Goal: Task Accomplishment & Management: Manage account settings

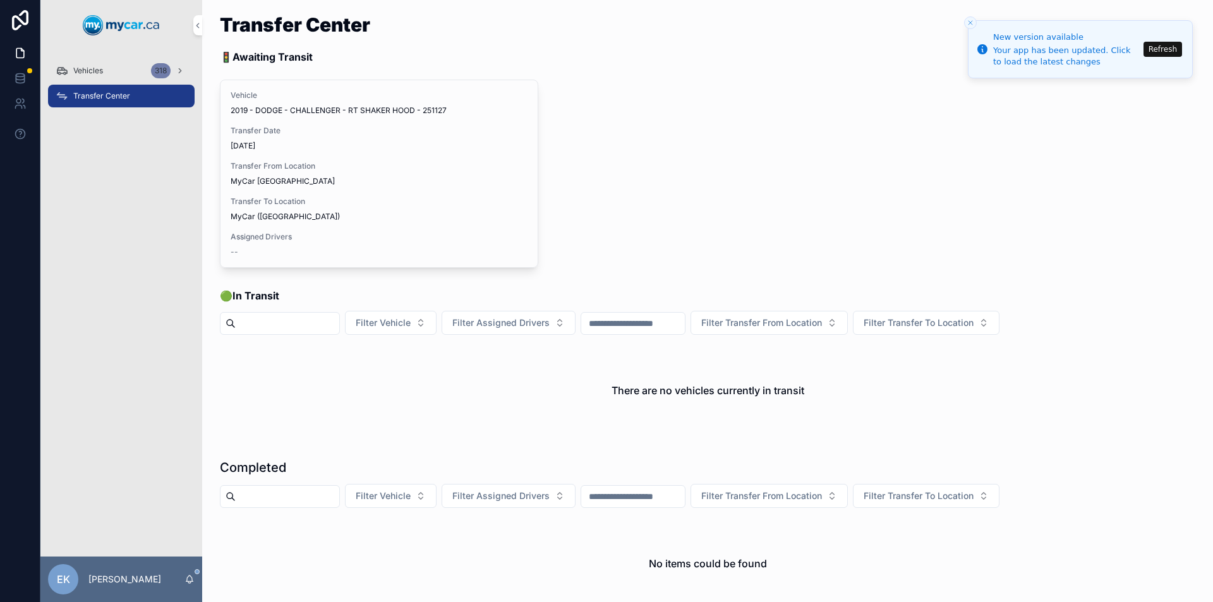
click at [1165, 51] on button "Refresh" at bounding box center [1162, 49] width 39 height 15
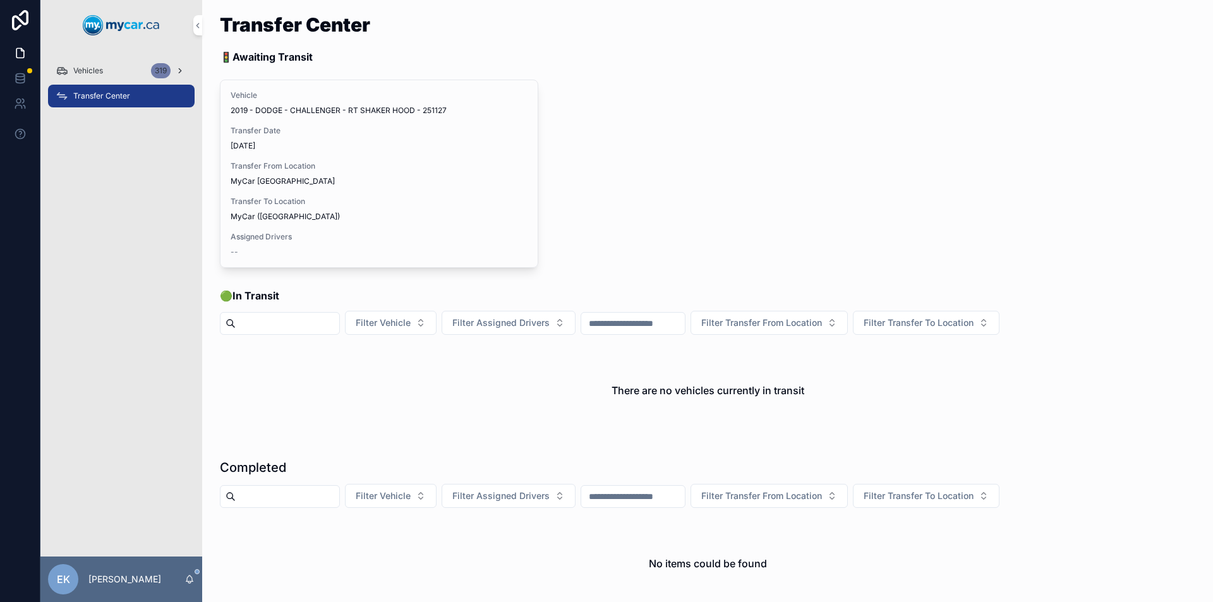
click at [132, 67] on div "Vehicles 319" at bounding box center [121, 71] width 131 height 20
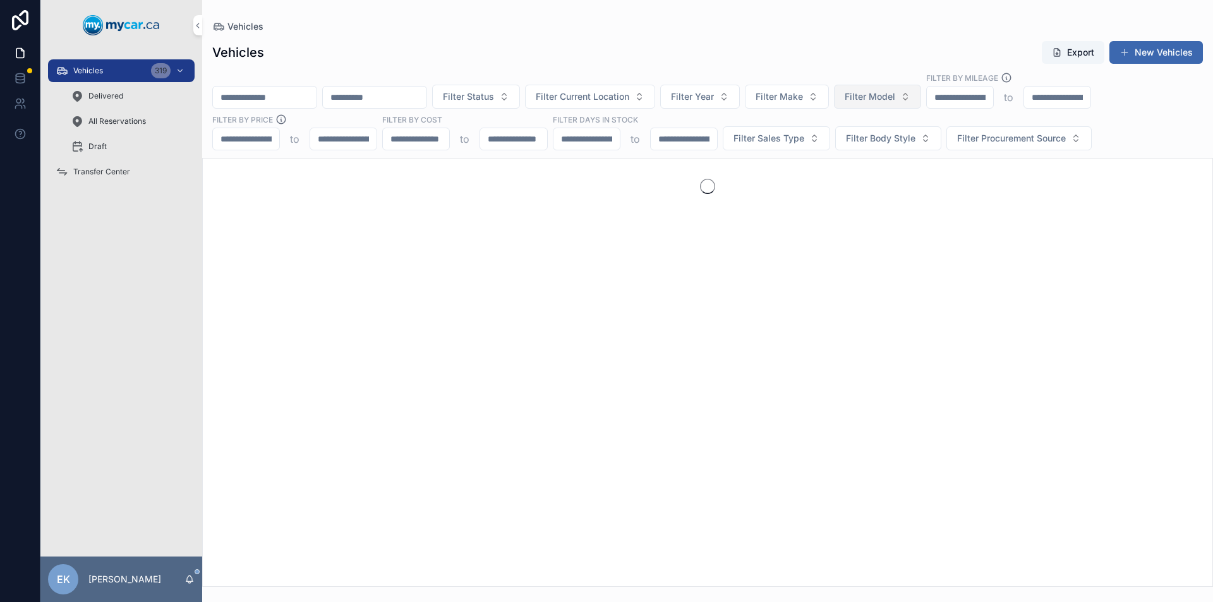
click at [895, 97] on span "Filter Model" at bounding box center [869, 96] width 51 height 13
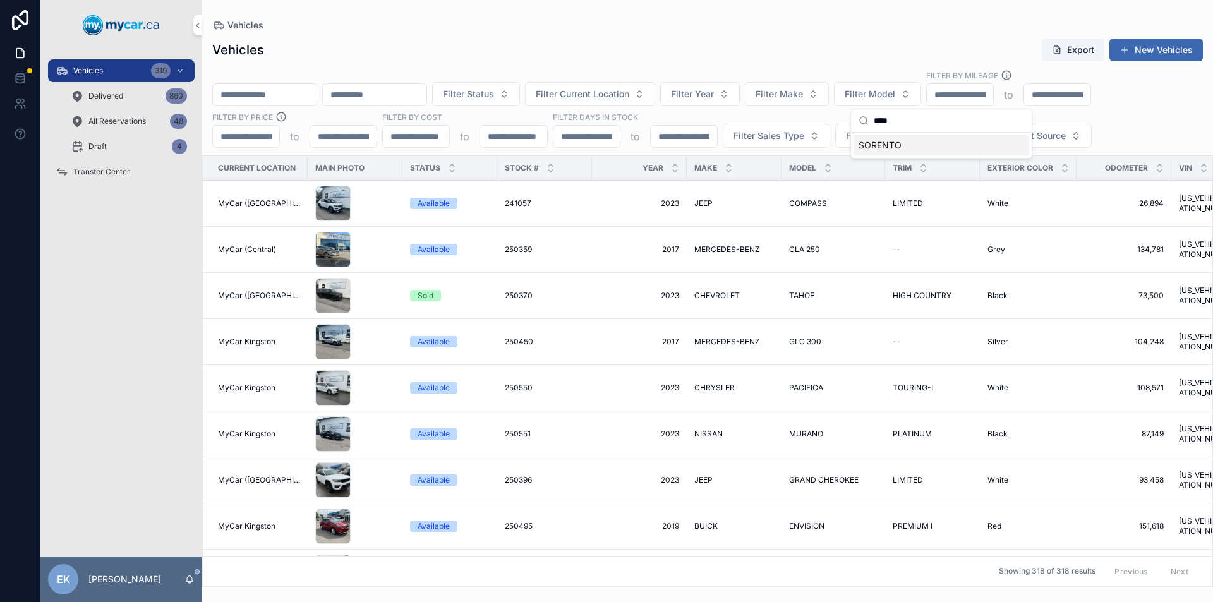
type input "****"
click at [877, 147] on span "SORENTO" at bounding box center [879, 145] width 43 height 13
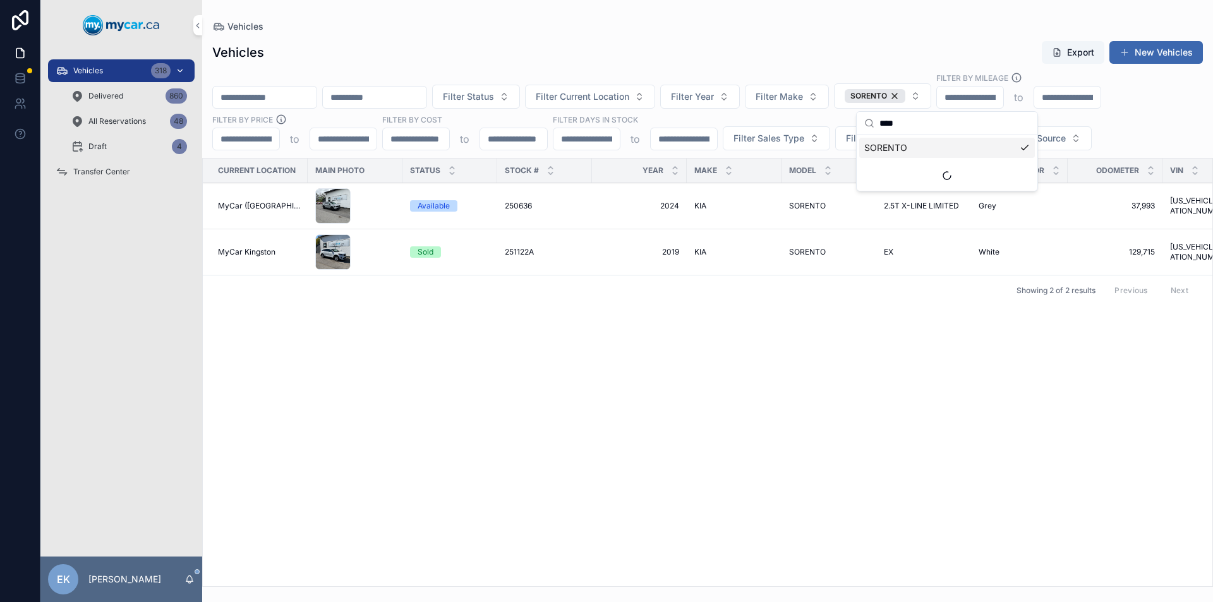
click at [177, 64] on div "318" at bounding box center [169, 71] width 36 height 20
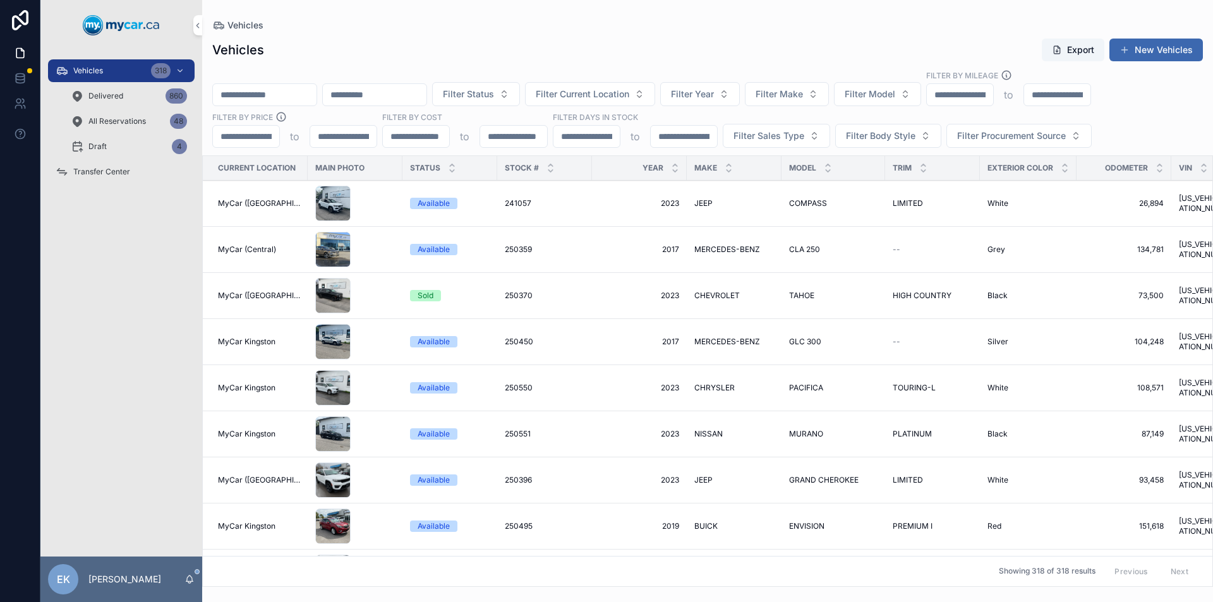
click at [116, 171] on span "Transfer Center" at bounding box center [101, 172] width 57 height 10
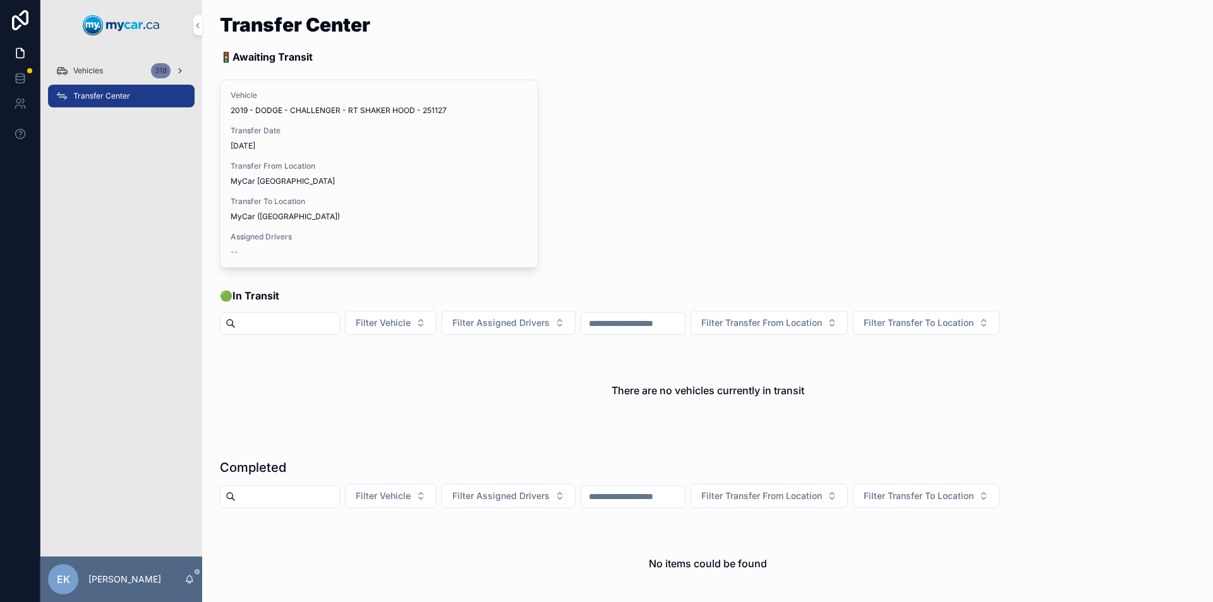
click at [98, 66] on span "Vehicles" at bounding box center [88, 71] width 30 height 10
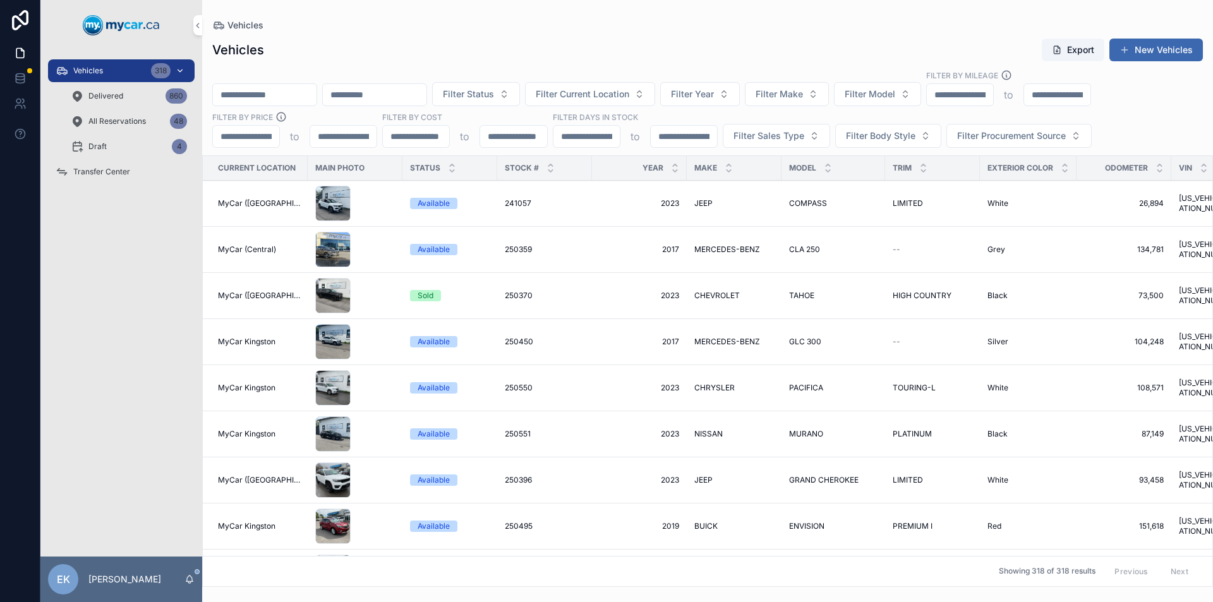
click at [629, 95] on span "Filter Current Location" at bounding box center [582, 94] width 93 height 13
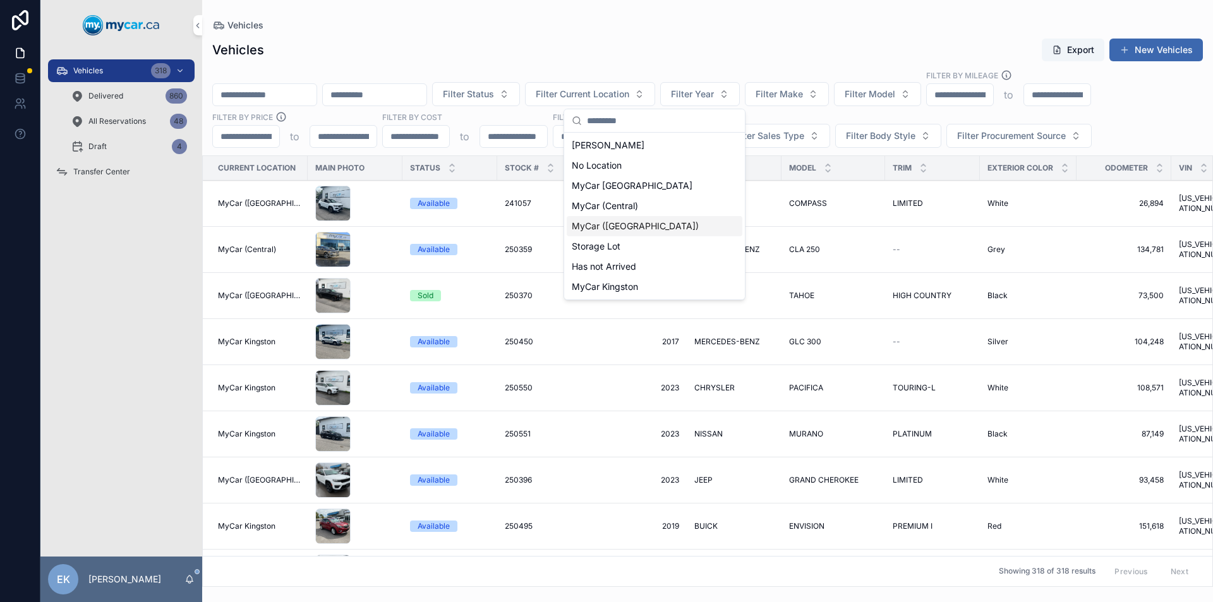
click at [613, 228] on span "MyCar ([GEOGRAPHIC_DATA])" at bounding box center [635, 226] width 127 height 13
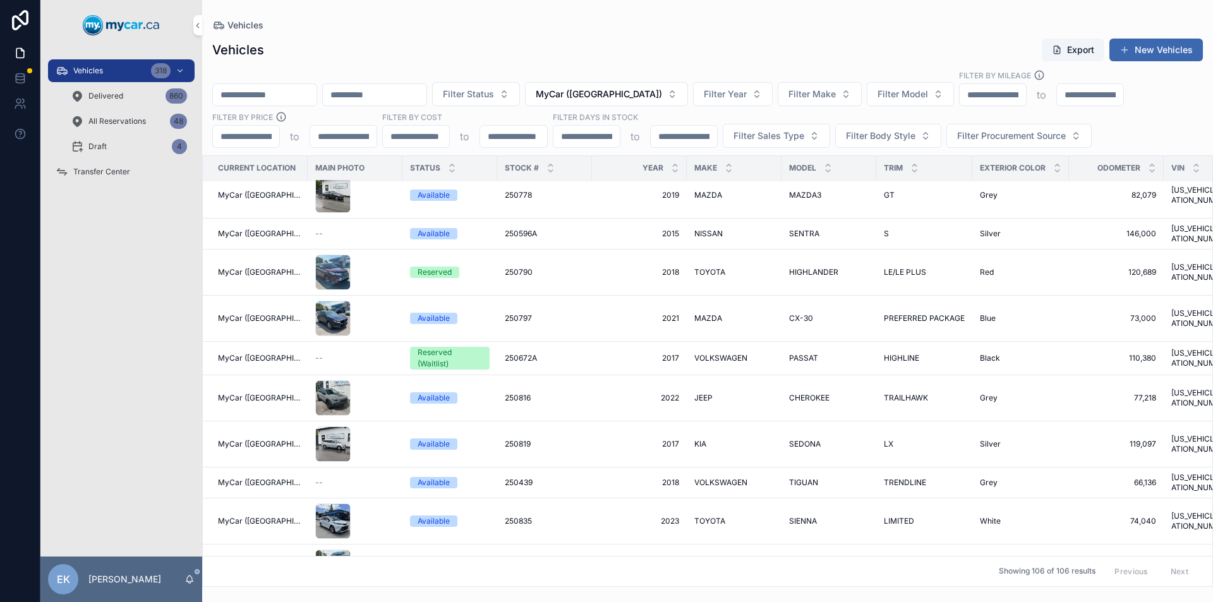
scroll to position [632, 0]
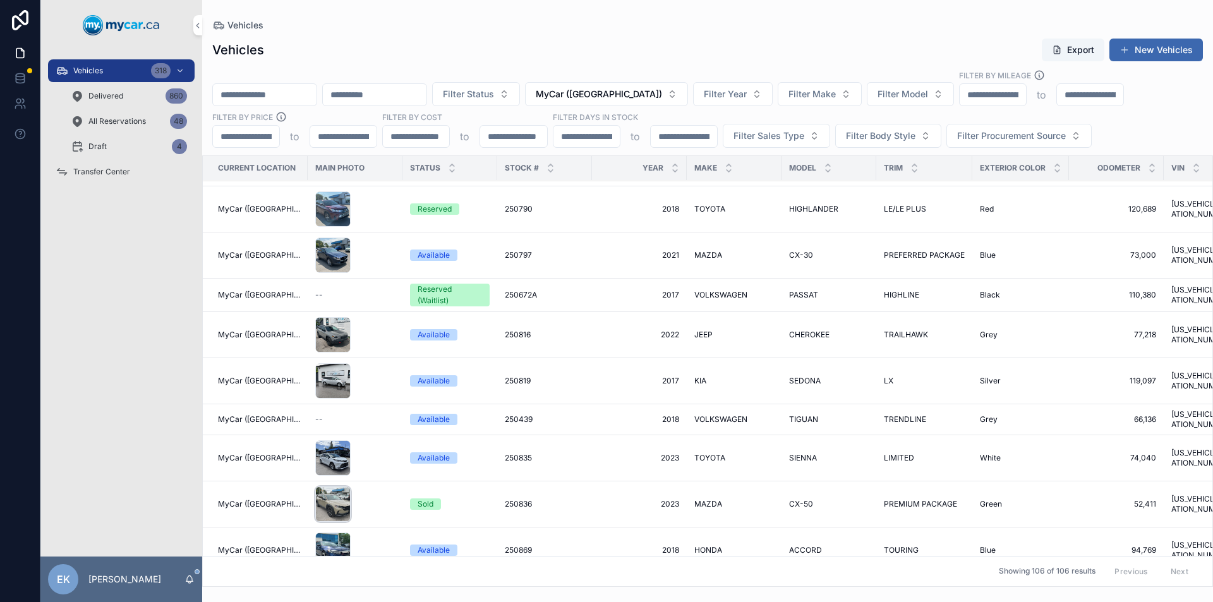
click at [333, 486] on div "scrollable content" at bounding box center [332, 503] width 35 height 35
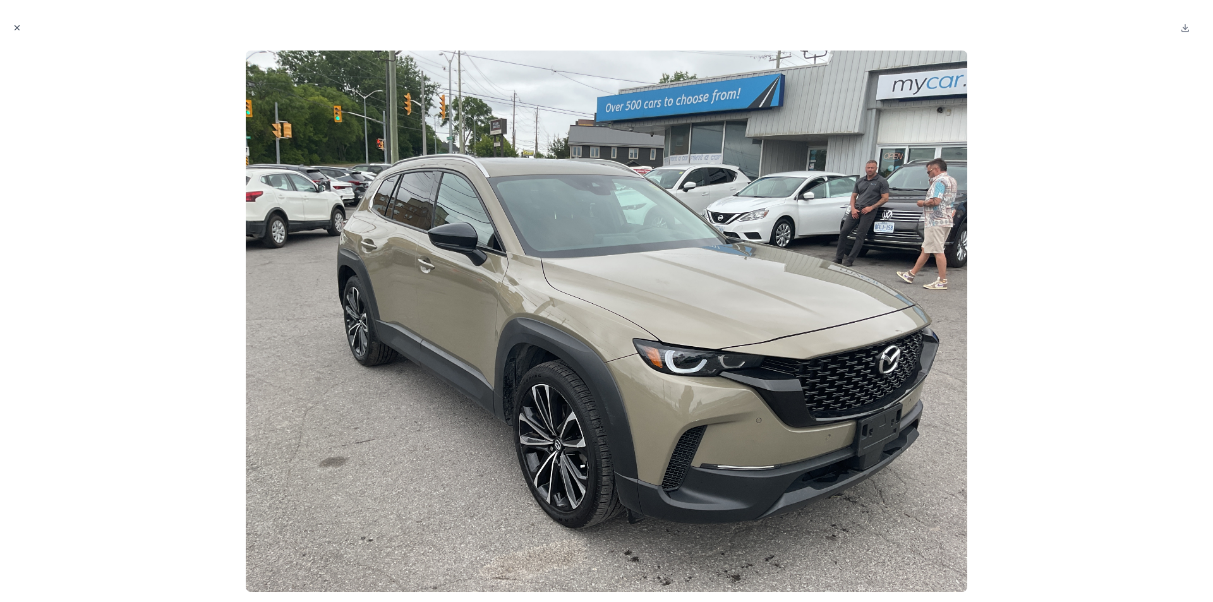
click at [18, 28] on icon "Close modal" at bounding box center [17, 27] width 9 height 9
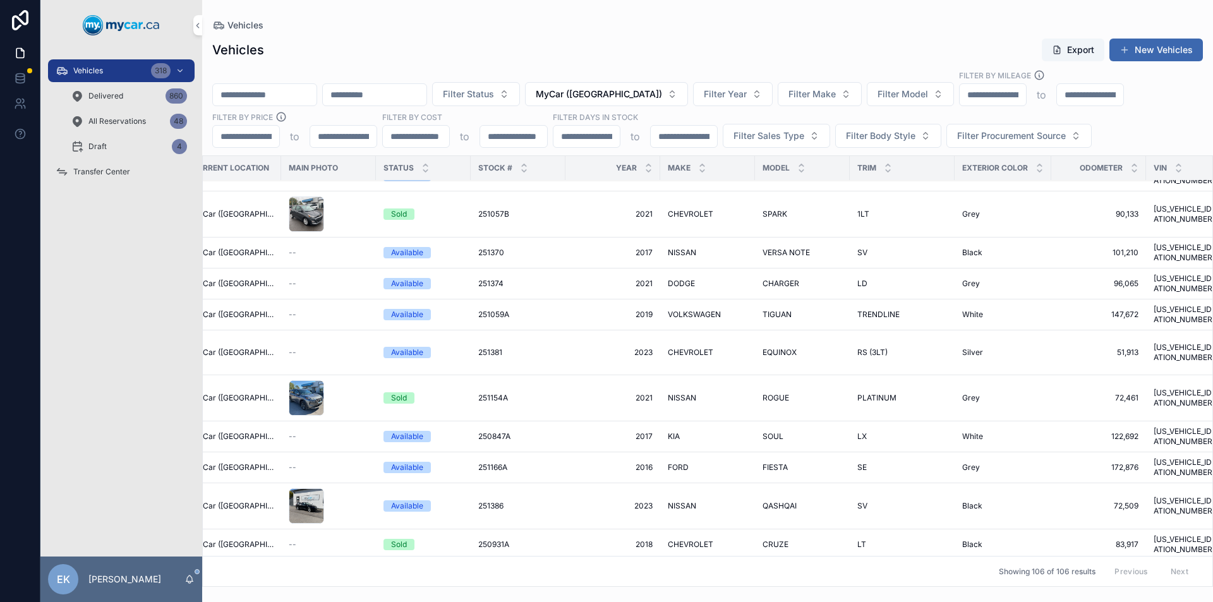
scroll to position [3907, 0]
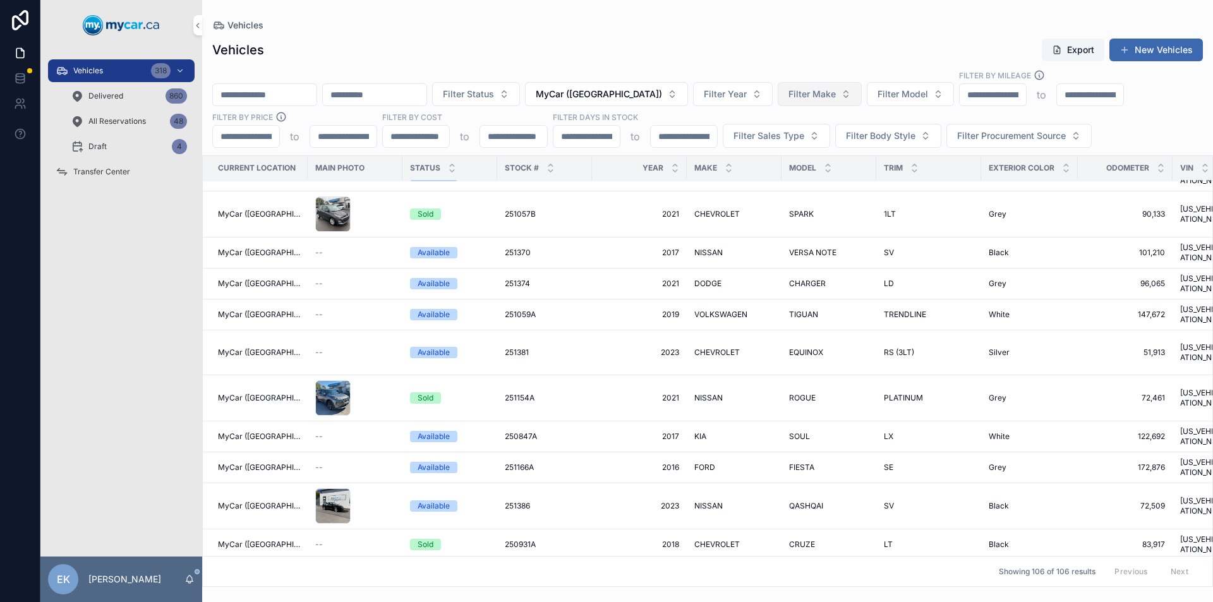
click at [836, 95] on span "Filter Make" at bounding box center [811, 94] width 47 height 13
type input "***"
click at [785, 143] on span "MASERATI" at bounding box center [776, 145] width 45 height 13
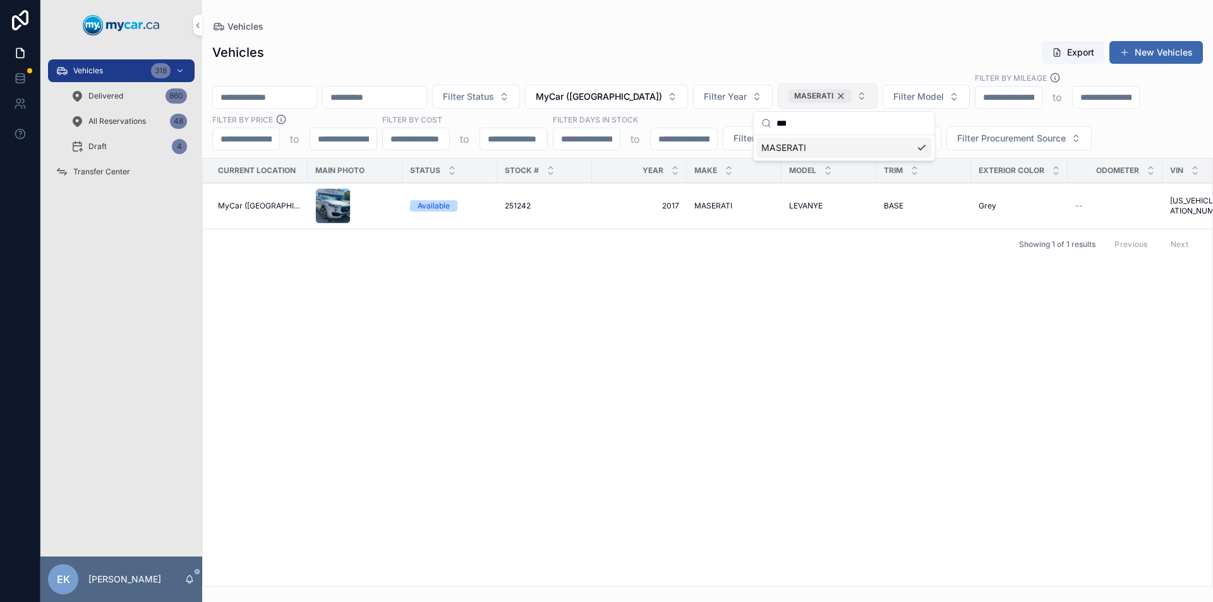
click at [851, 95] on div "MASERATI" at bounding box center [819, 96] width 63 height 14
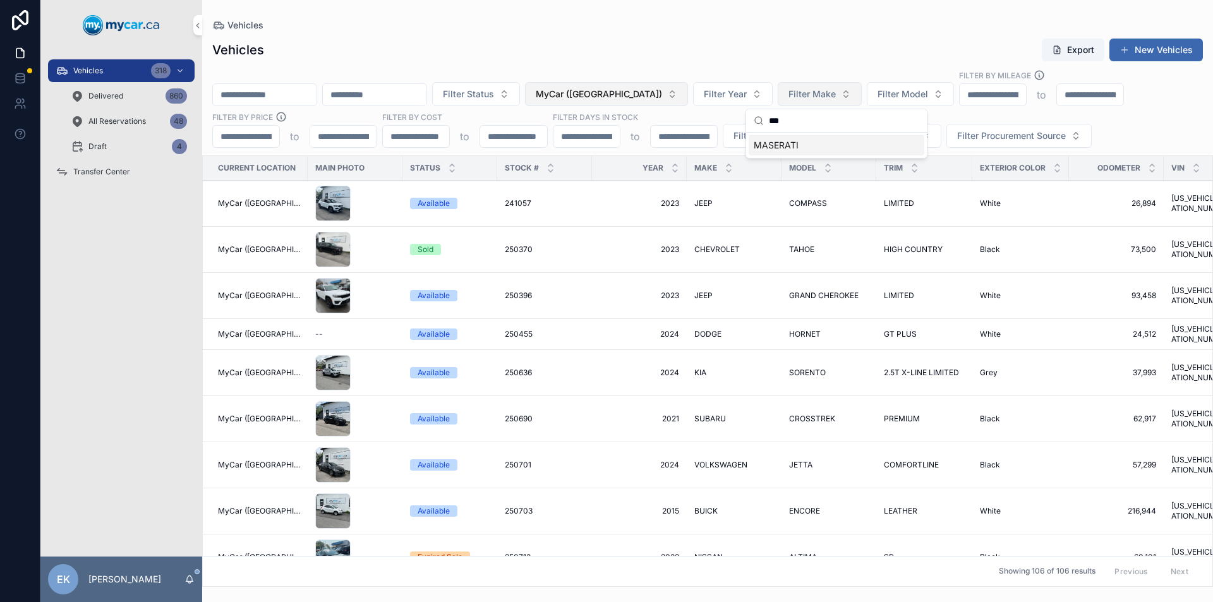
click at [662, 94] on span "MyCar ([GEOGRAPHIC_DATA])" at bounding box center [599, 94] width 126 height 13
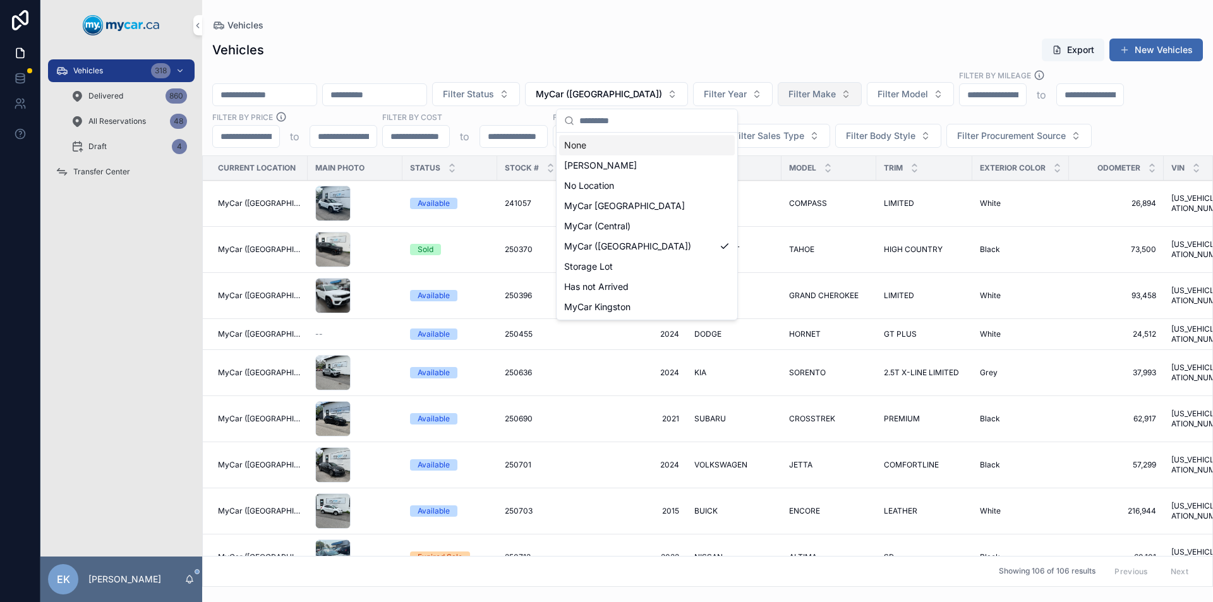
click at [618, 151] on div "None" at bounding box center [647, 145] width 176 height 20
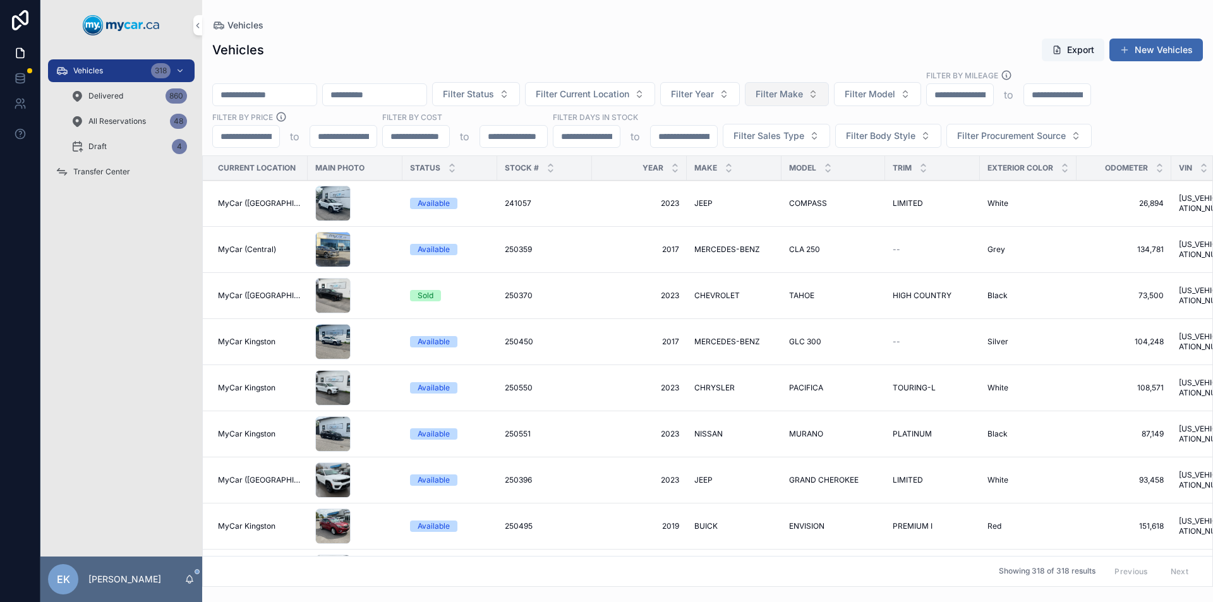
click at [104, 171] on span "Transfer Center" at bounding box center [101, 172] width 57 height 10
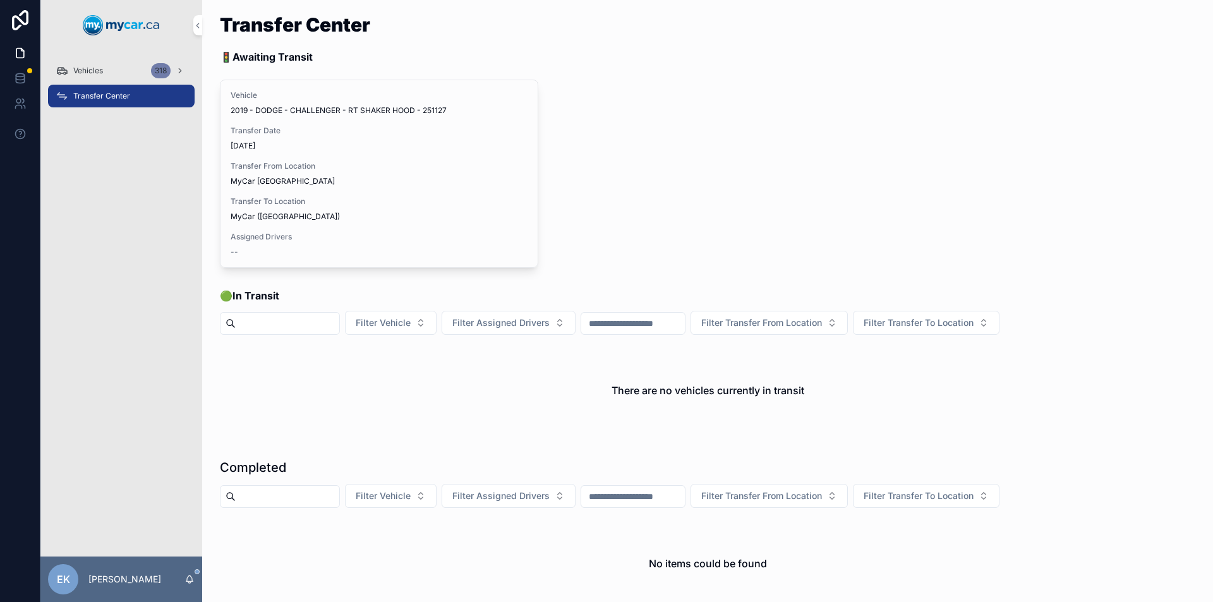
drag, startPoint x: 99, startPoint y: 70, endPoint x: 155, endPoint y: 219, distance: 158.7
click at [99, 70] on span "Vehicles" at bounding box center [88, 71] width 30 height 10
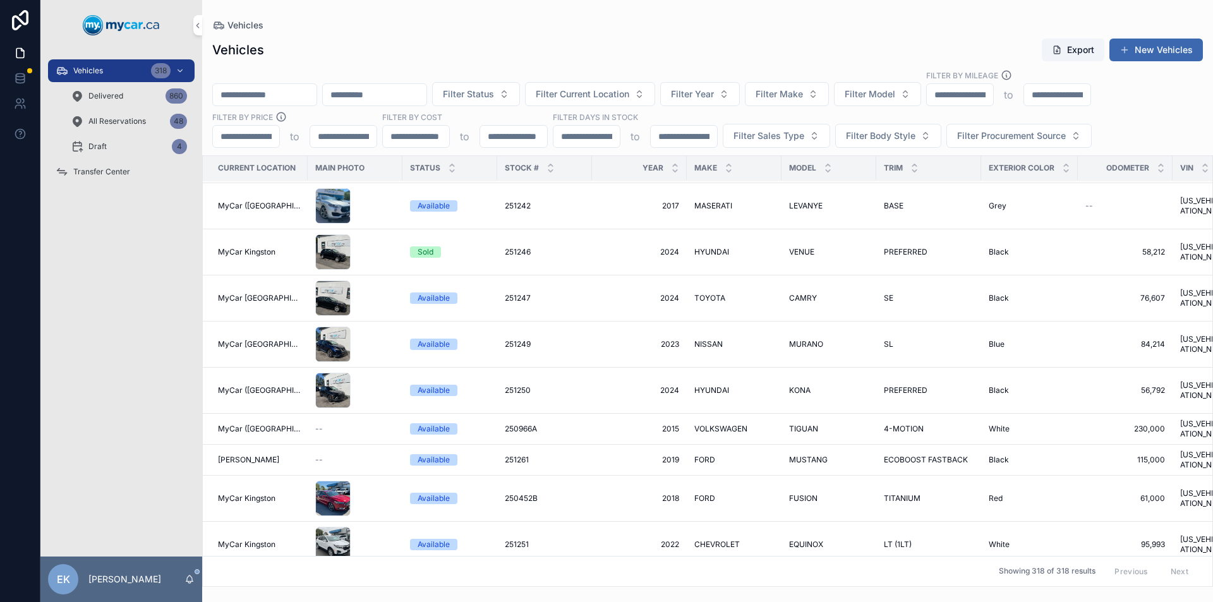
scroll to position [8527, 0]
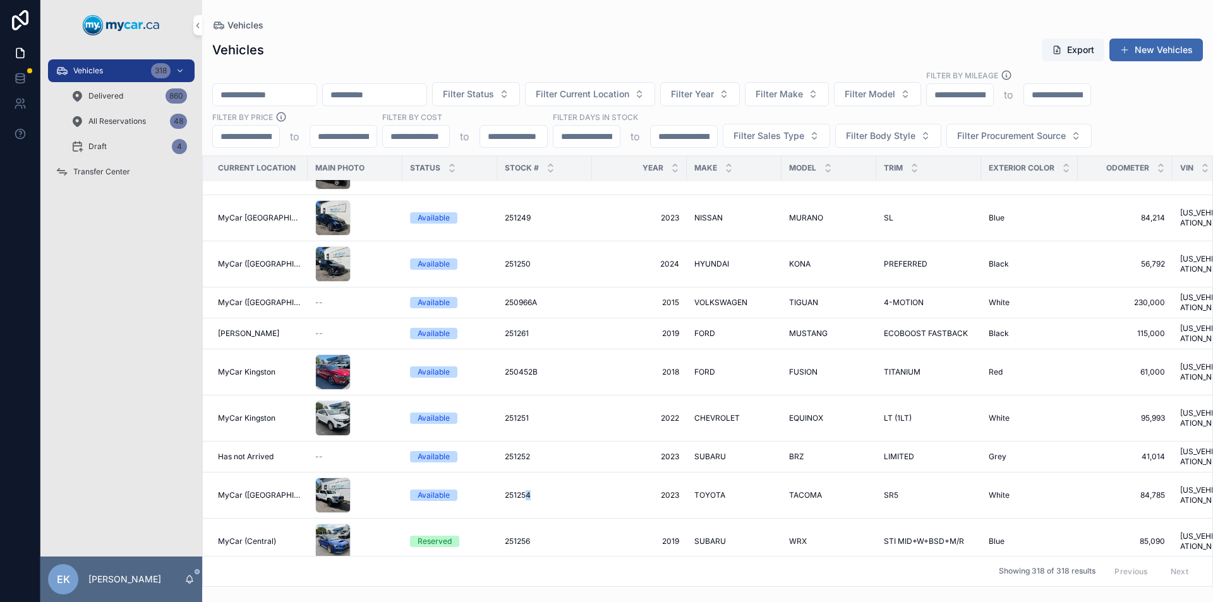
drag, startPoint x: 582, startPoint y: 438, endPoint x: 522, endPoint y: 437, distance: 60.0
click at [522, 472] on td "251254 251254" at bounding box center [544, 495] width 95 height 46
click at [557, 490] on div "251254 251254" at bounding box center [545, 495] width 80 height 10
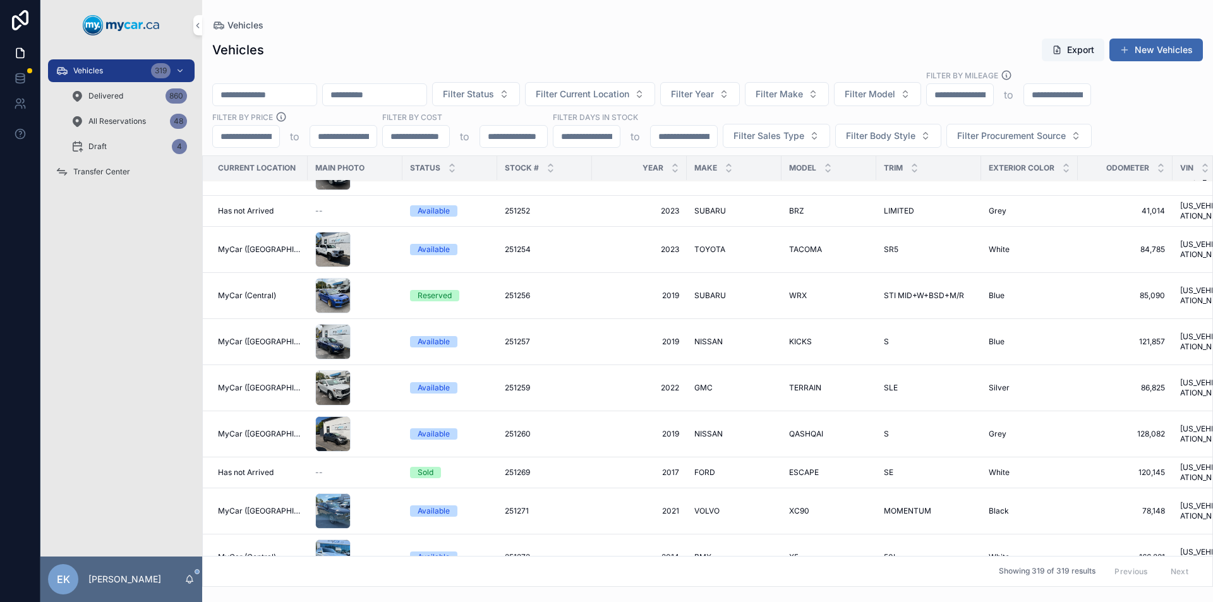
scroll to position [9729, 0]
click at [106, 169] on span "Transfer Center" at bounding box center [101, 172] width 57 height 10
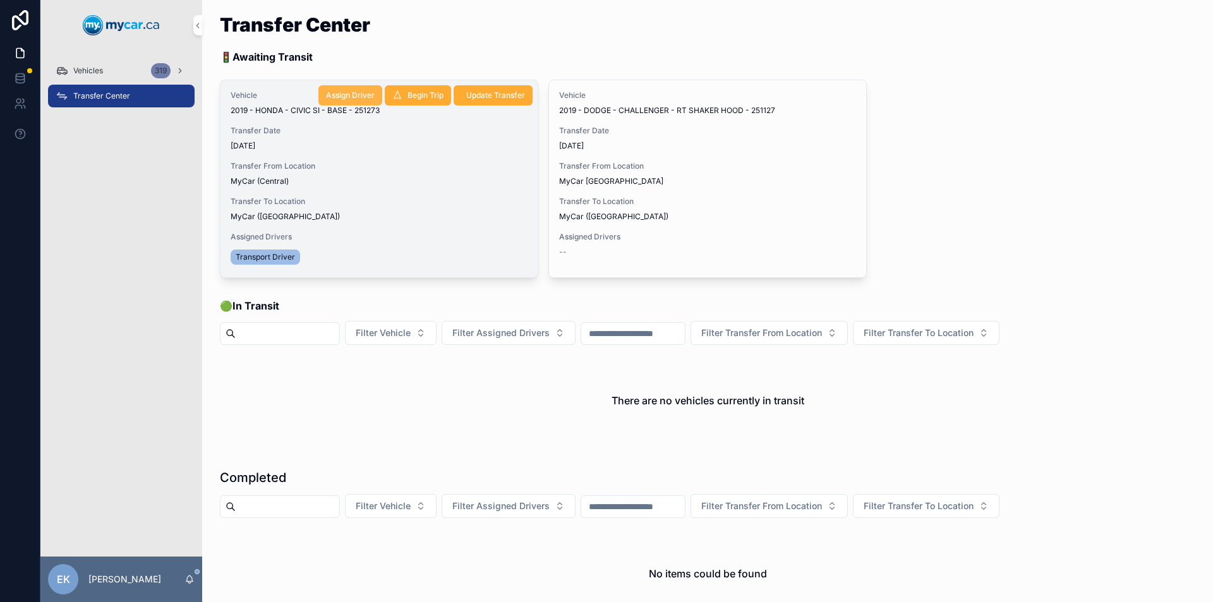
click at [352, 92] on span "Assign Driver" at bounding box center [350, 95] width 49 height 10
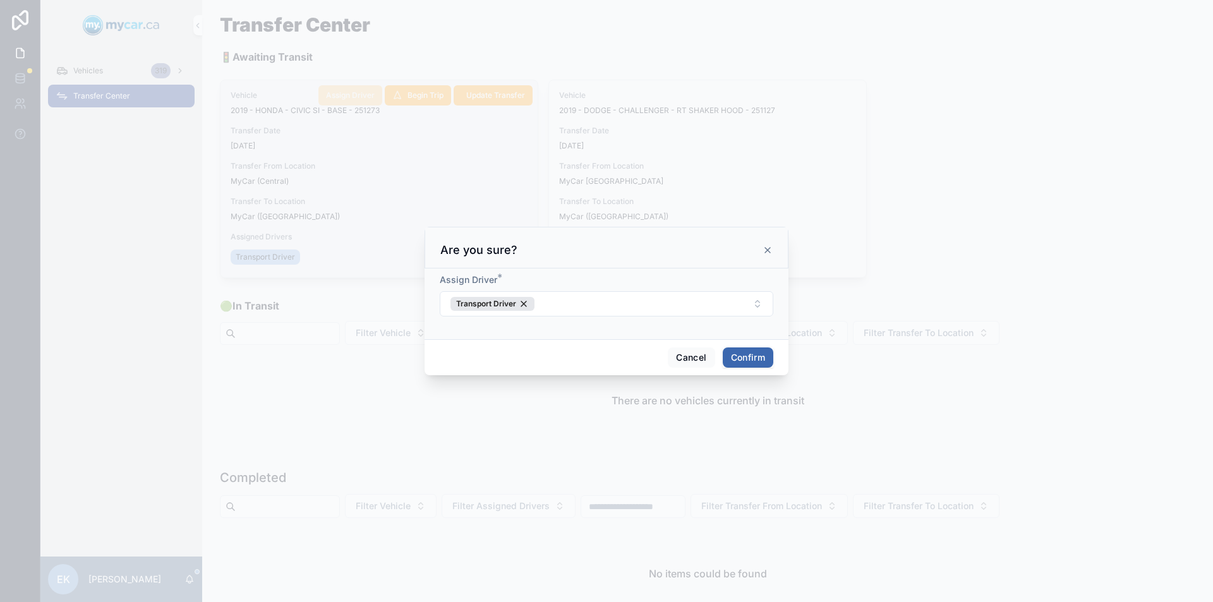
click at [752, 354] on button "Confirm" at bounding box center [748, 357] width 51 height 20
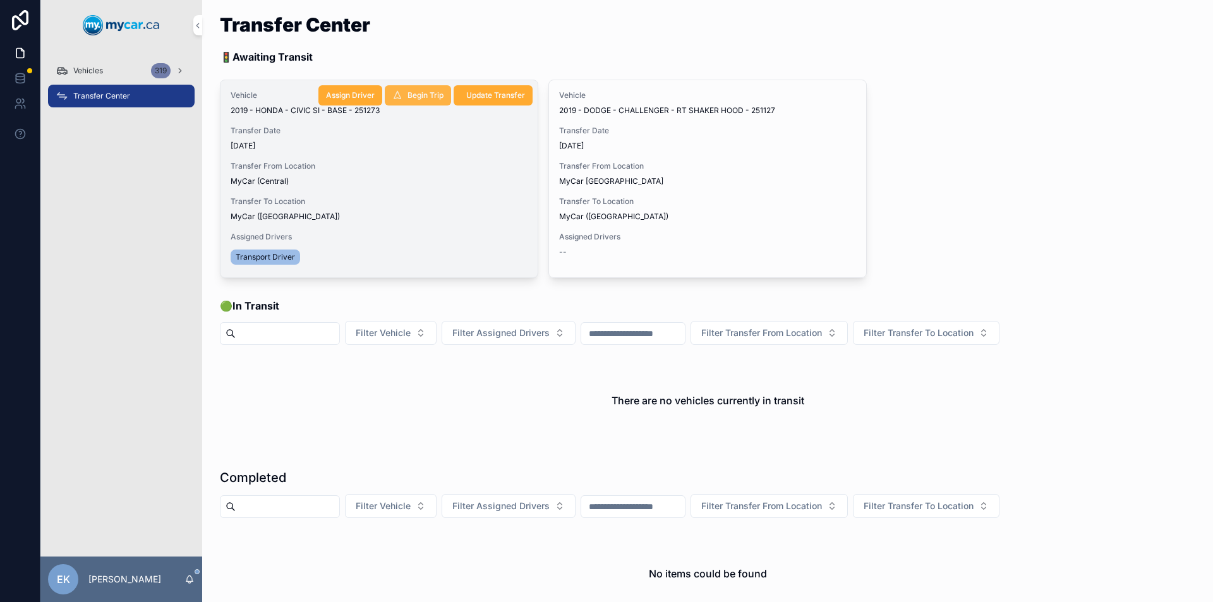
click at [407, 92] on span "Begin Trip" at bounding box center [425, 95] width 36 height 10
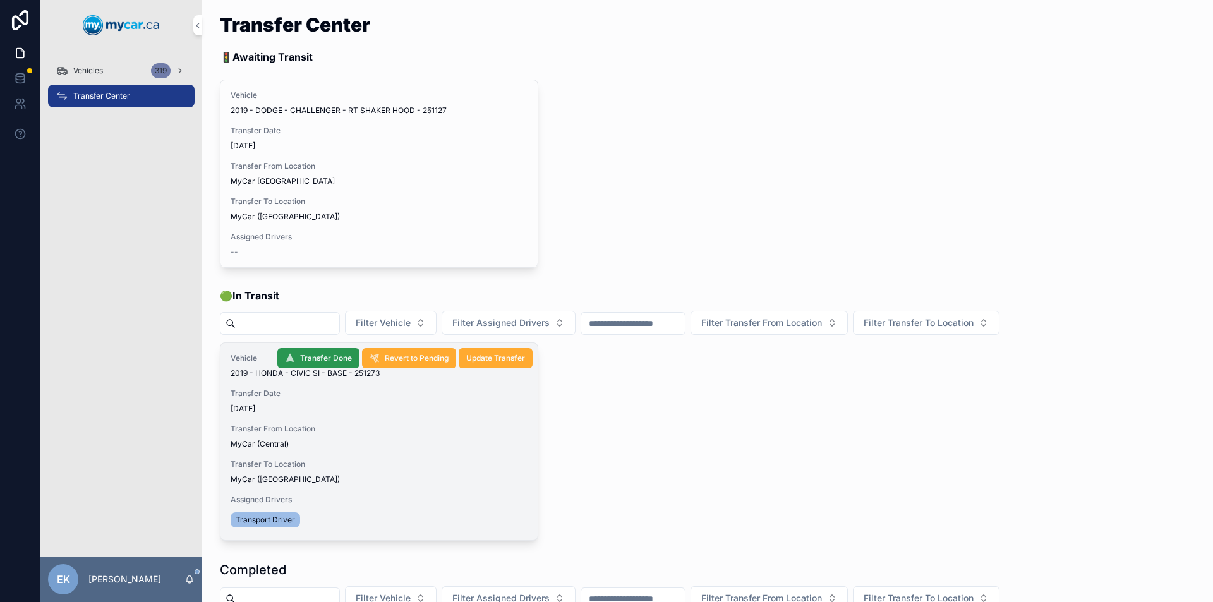
click at [326, 352] on button "Transfer Done" at bounding box center [318, 358] width 82 height 20
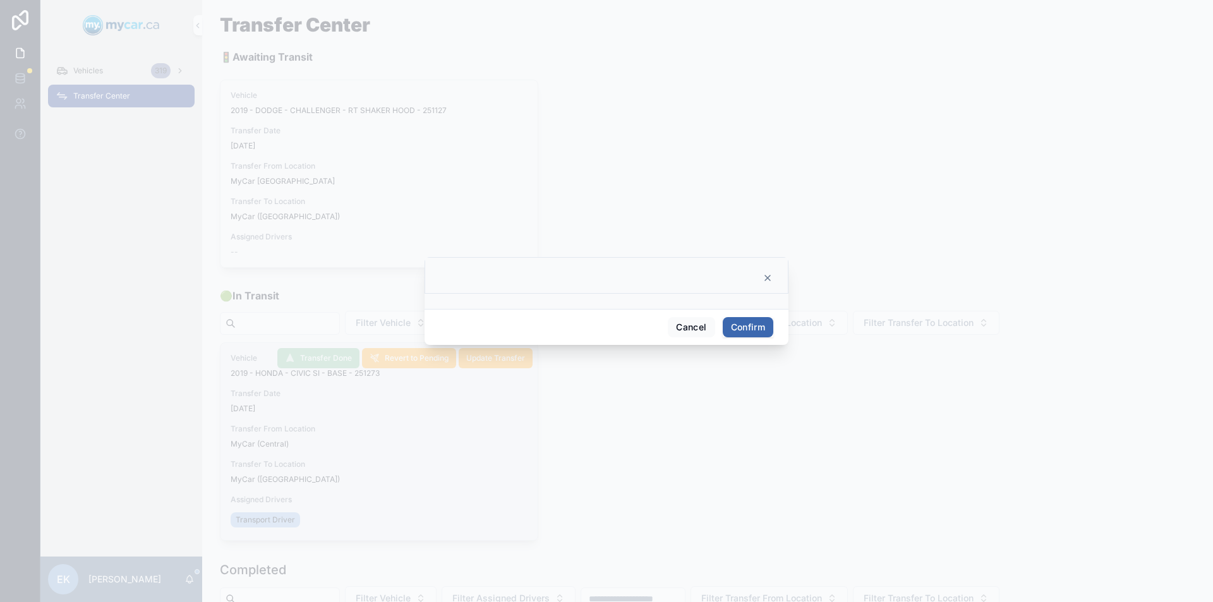
click at [758, 332] on button "Confirm" at bounding box center [748, 327] width 51 height 20
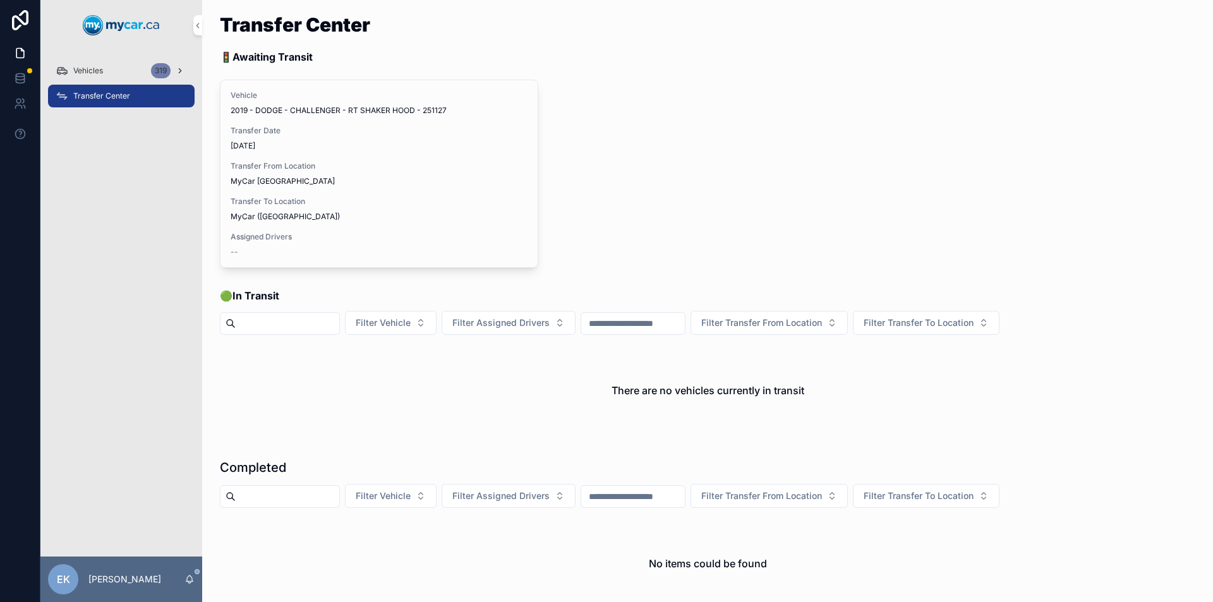
click at [132, 66] on div "Vehicles 319" at bounding box center [121, 71] width 131 height 20
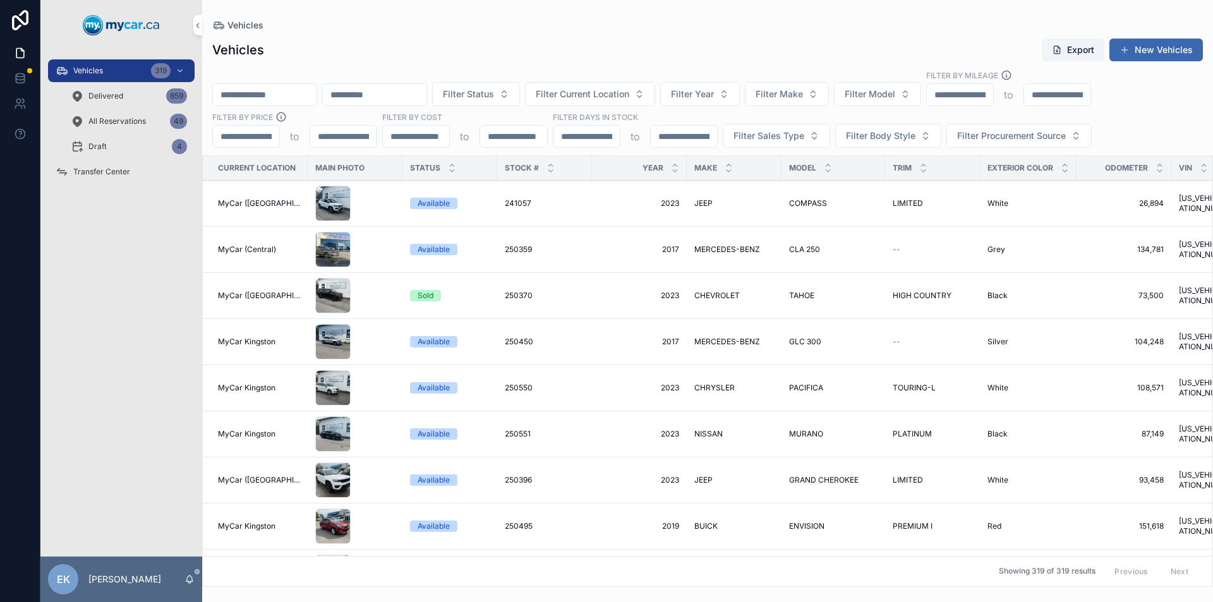
click at [233, 95] on input "scrollable content" at bounding box center [265, 95] width 104 height 18
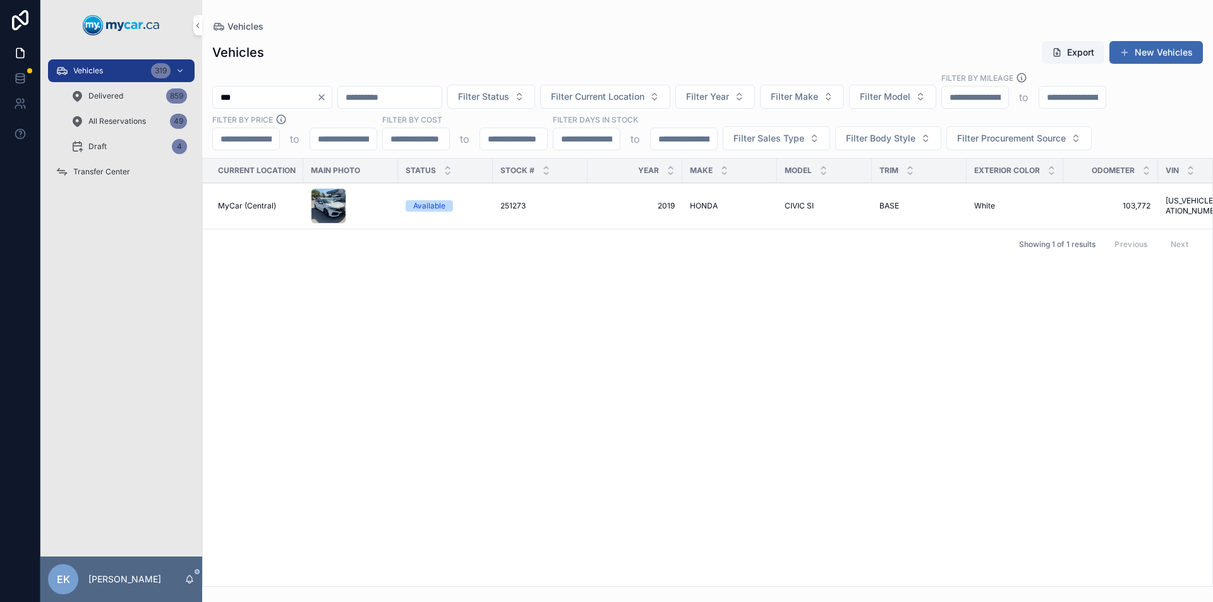
type input "***"
click at [107, 171] on span "Transfer Center" at bounding box center [101, 172] width 57 height 10
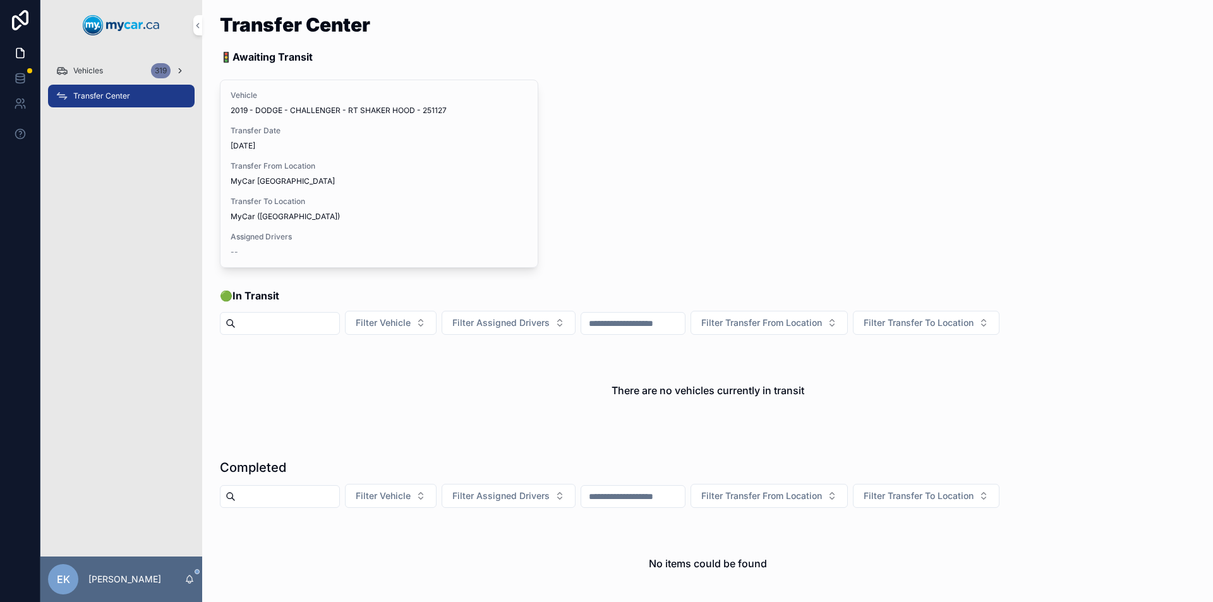
click at [91, 68] on span "Vehicles" at bounding box center [88, 71] width 30 height 10
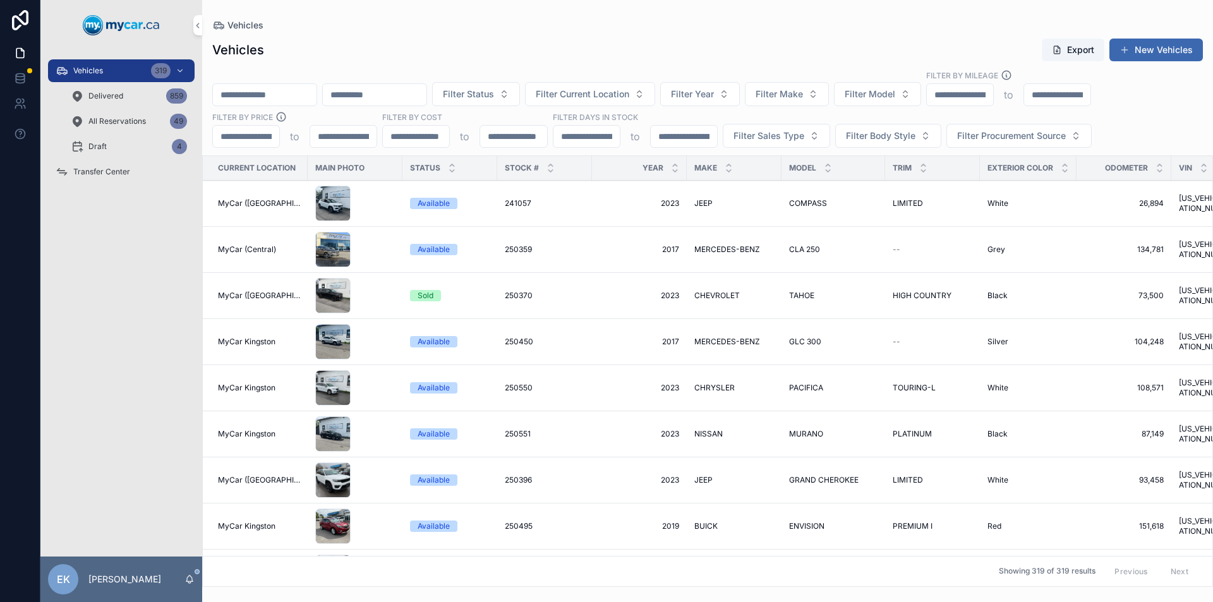
click at [263, 94] on input "scrollable content" at bounding box center [265, 95] width 104 height 18
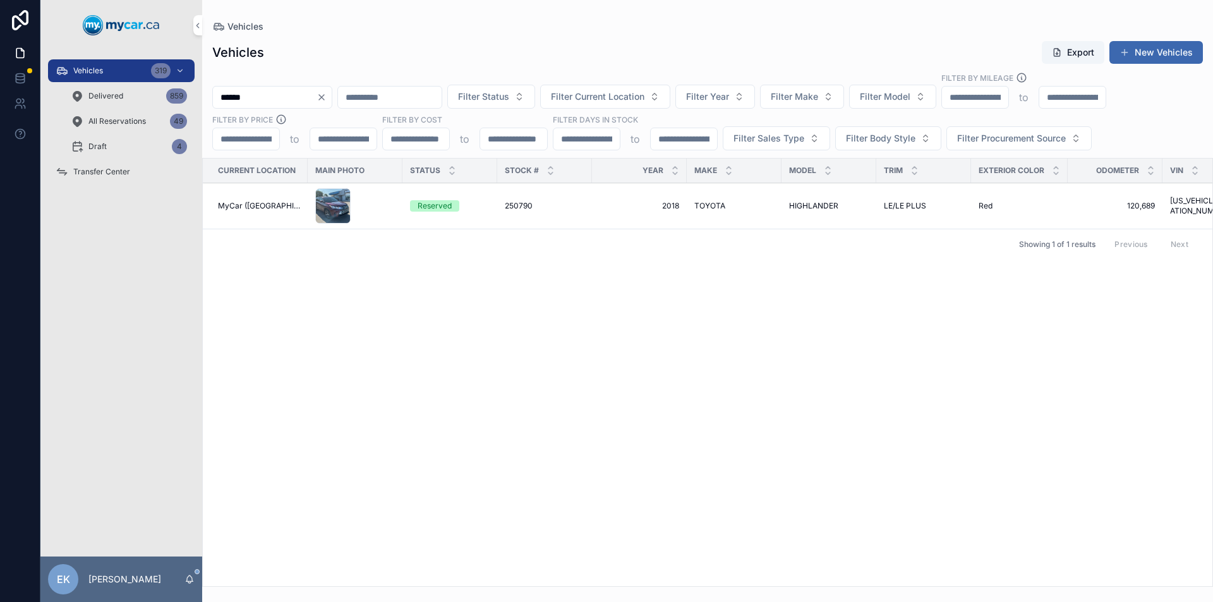
type input "******"
click at [516, 205] on span "250790" at bounding box center [519, 206] width 28 height 10
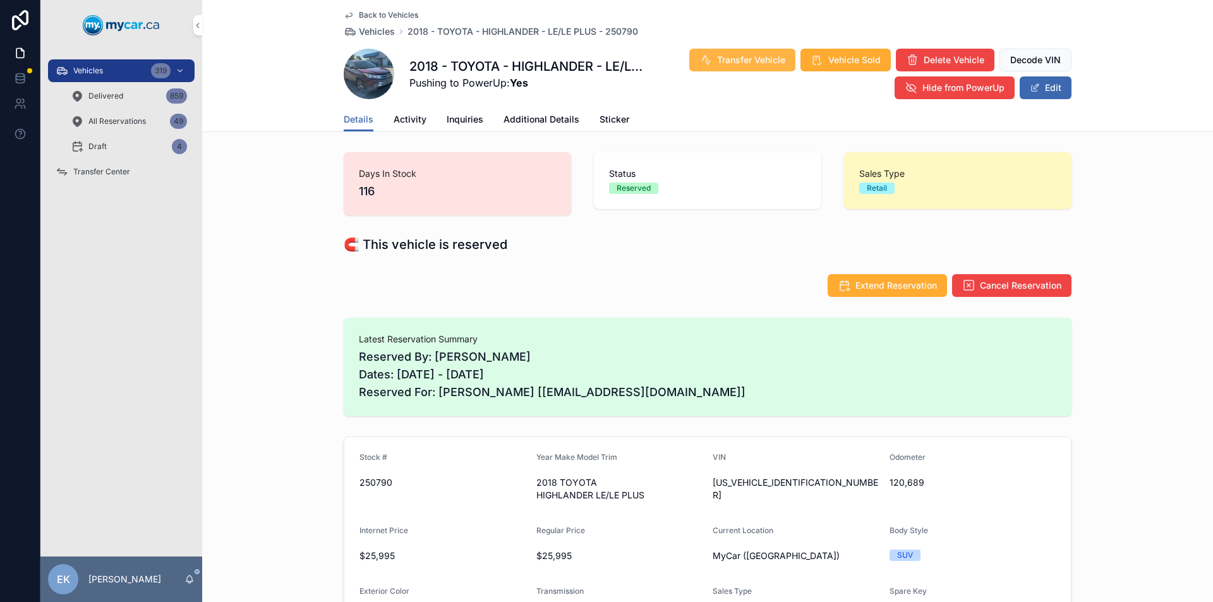
click at [760, 60] on span "Transfer Vehicle" at bounding box center [751, 60] width 68 height 13
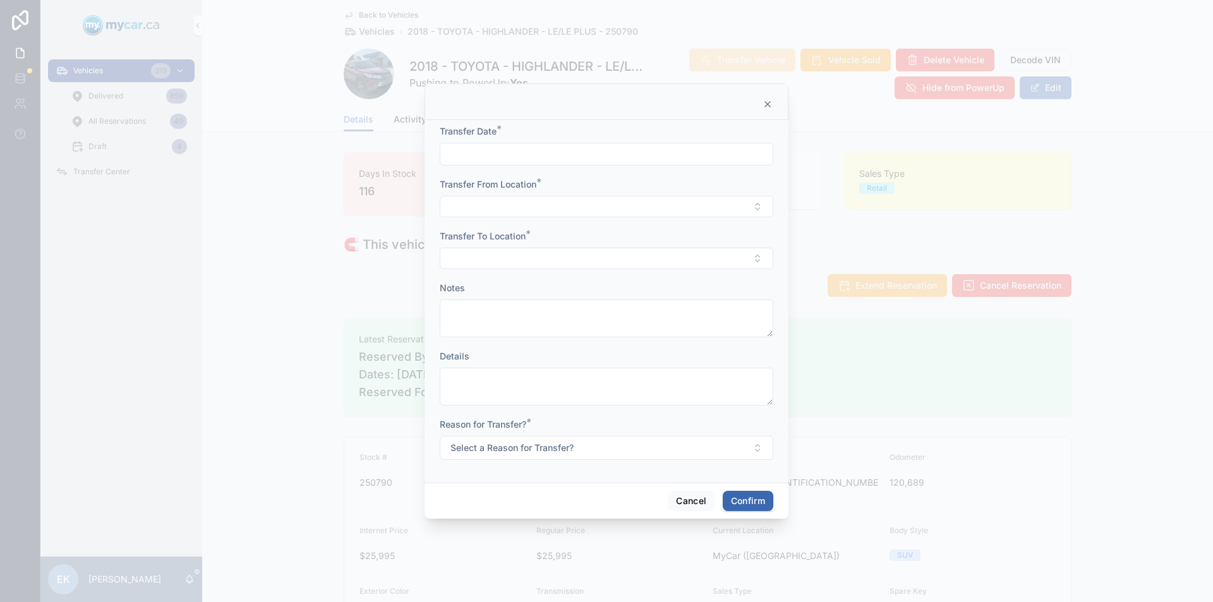
click at [496, 149] on input "text" at bounding box center [606, 154] width 332 height 18
click at [607, 285] on button "8" at bounding box center [606, 285] width 23 height 23
type input "*********"
click at [479, 210] on button "Select Button" at bounding box center [606, 206] width 333 height 21
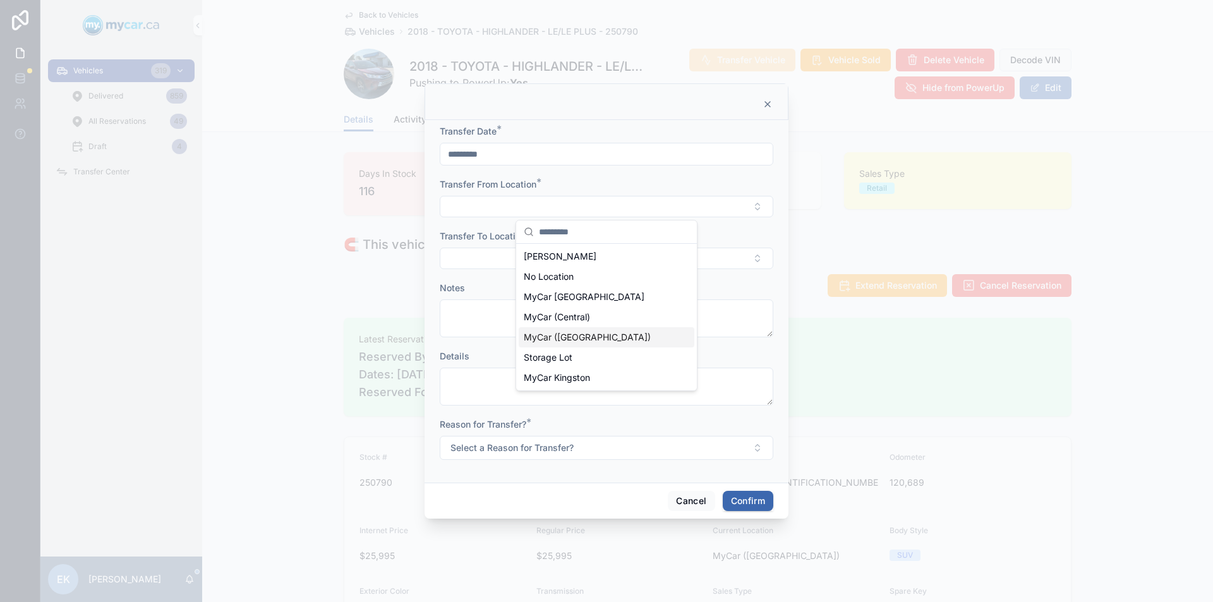
click at [562, 338] on span "MyCar ([GEOGRAPHIC_DATA])" at bounding box center [587, 337] width 127 height 13
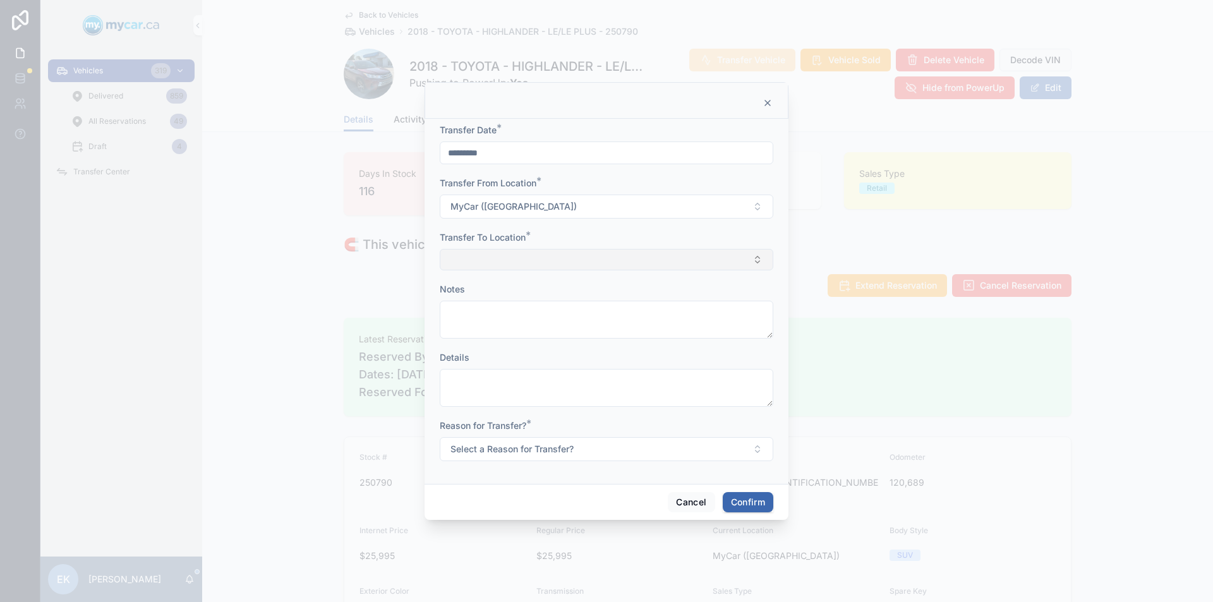
click at [503, 255] on button "Select Button" at bounding box center [606, 259] width 333 height 21
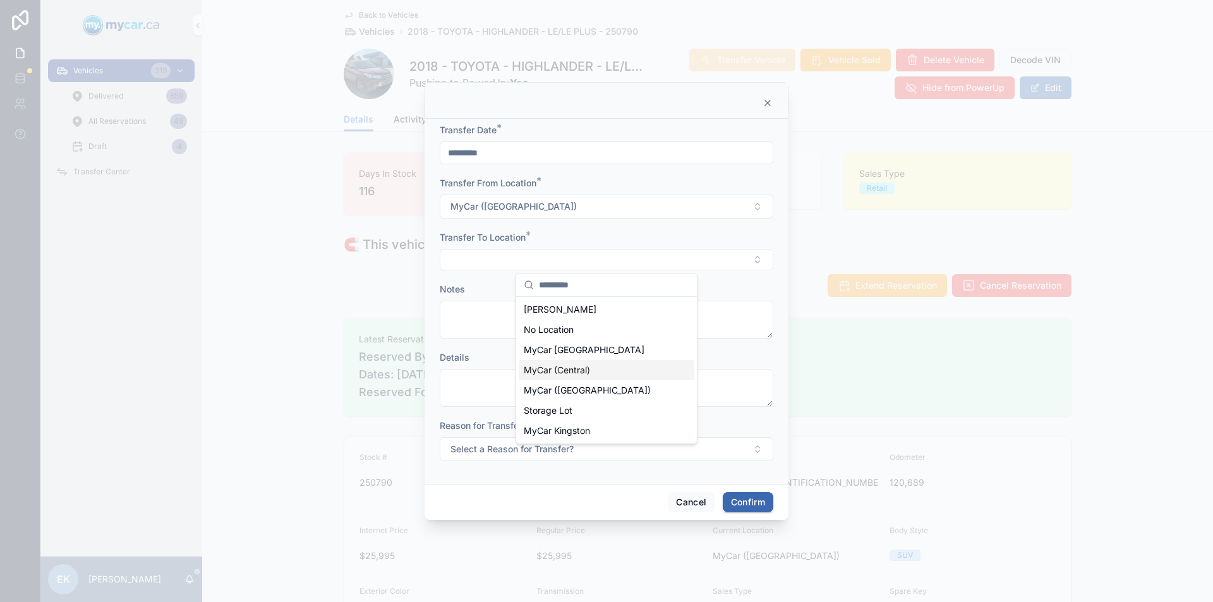
click at [559, 372] on span "MyCar (Central)" at bounding box center [557, 370] width 66 height 13
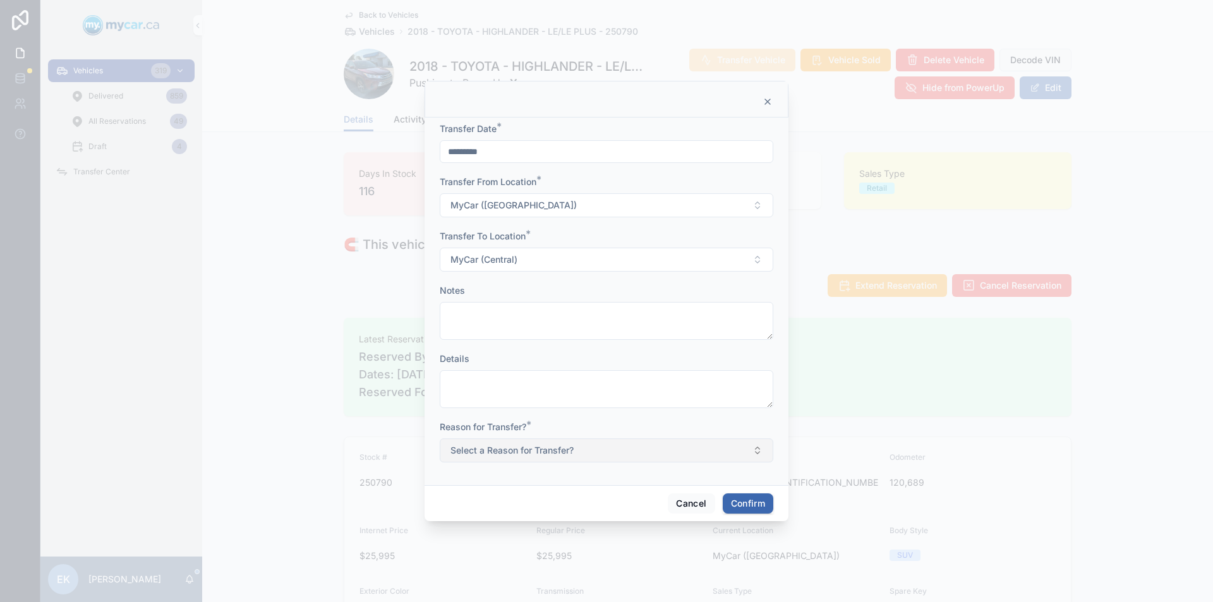
click at [596, 455] on button "Select a Reason for Transfer?" at bounding box center [606, 450] width 333 height 24
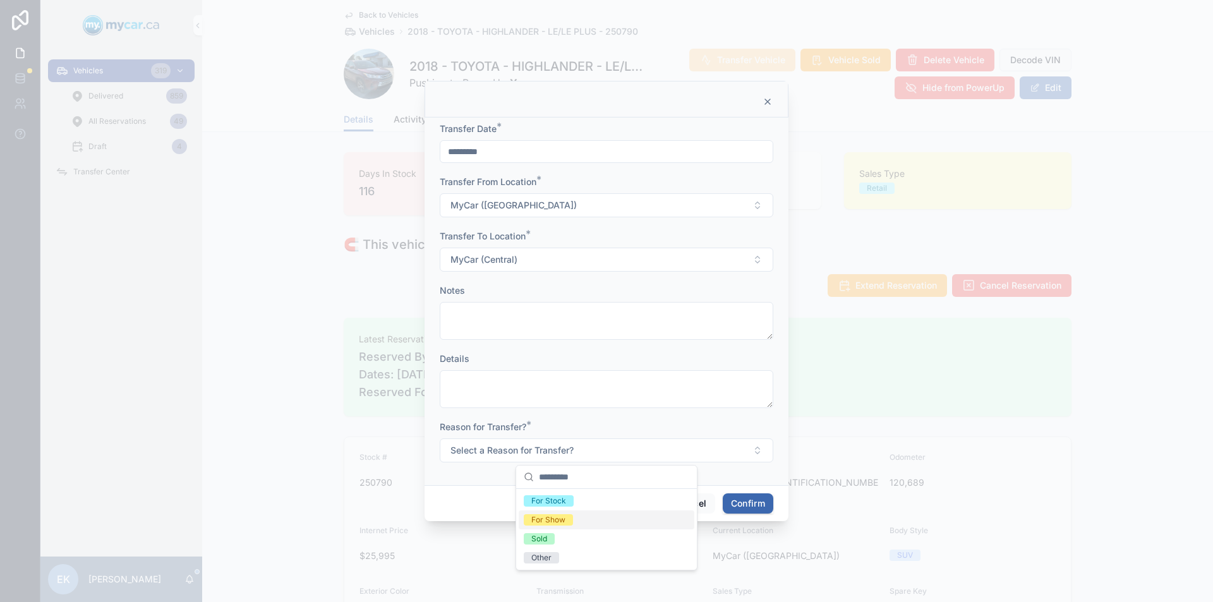
click at [541, 521] on div "For Show" at bounding box center [548, 519] width 34 height 11
click at [755, 505] on button "Confirm" at bounding box center [748, 503] width 51 height 20
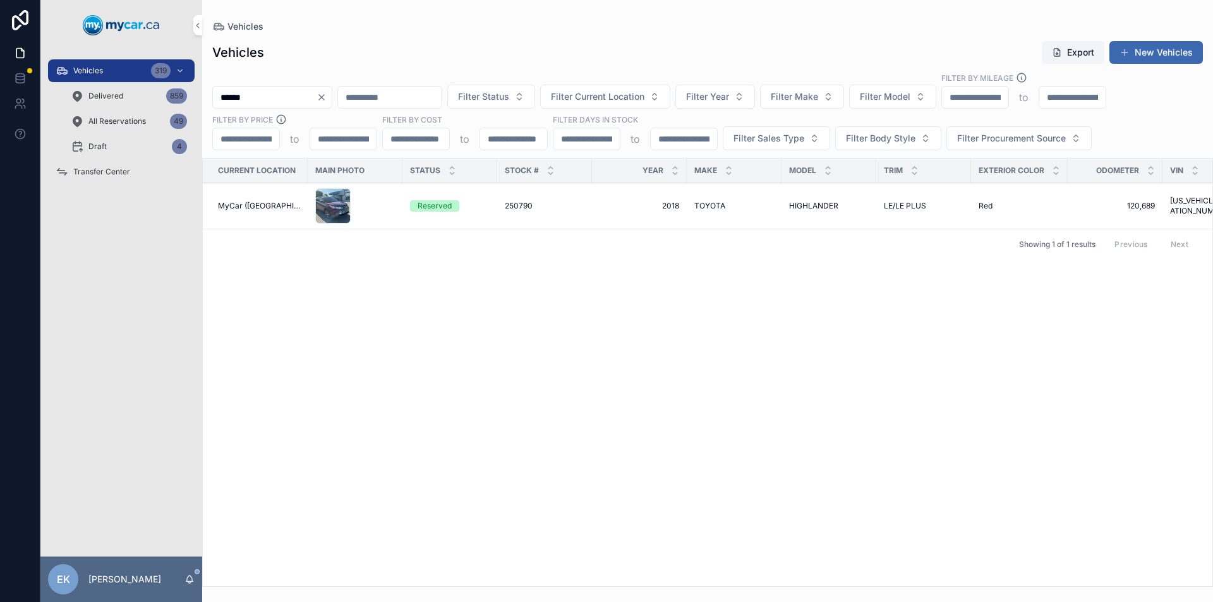
click at [257, 97] on input "******" at bounding box center [265, 97] width 104 height 18
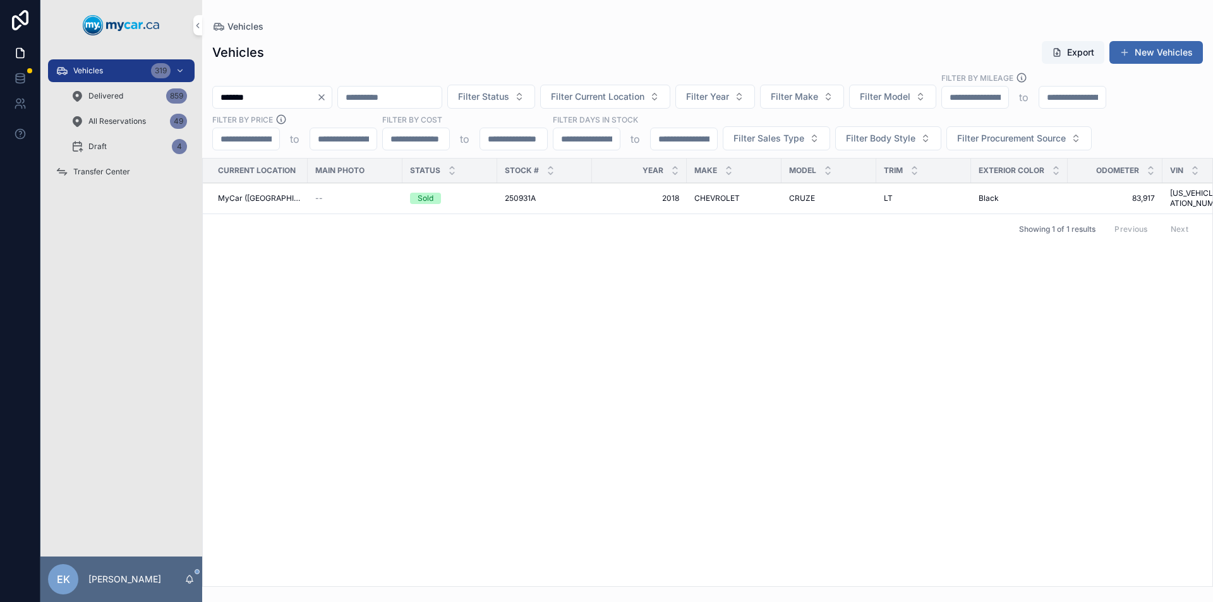
type input "*******"
click at [524, 193] on span "250931A" at bounding box center [520, 198] width 31 height 10
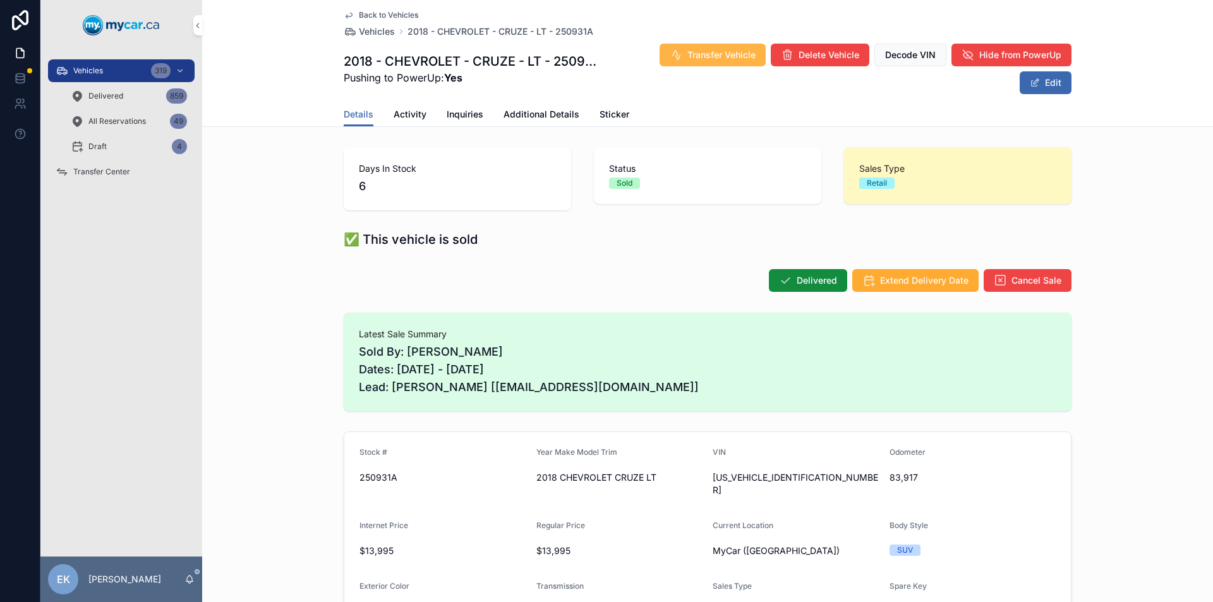
click at [699, 51] on span "Transfer Vehicle" at bounding box center [721, 55] width 68 height 13
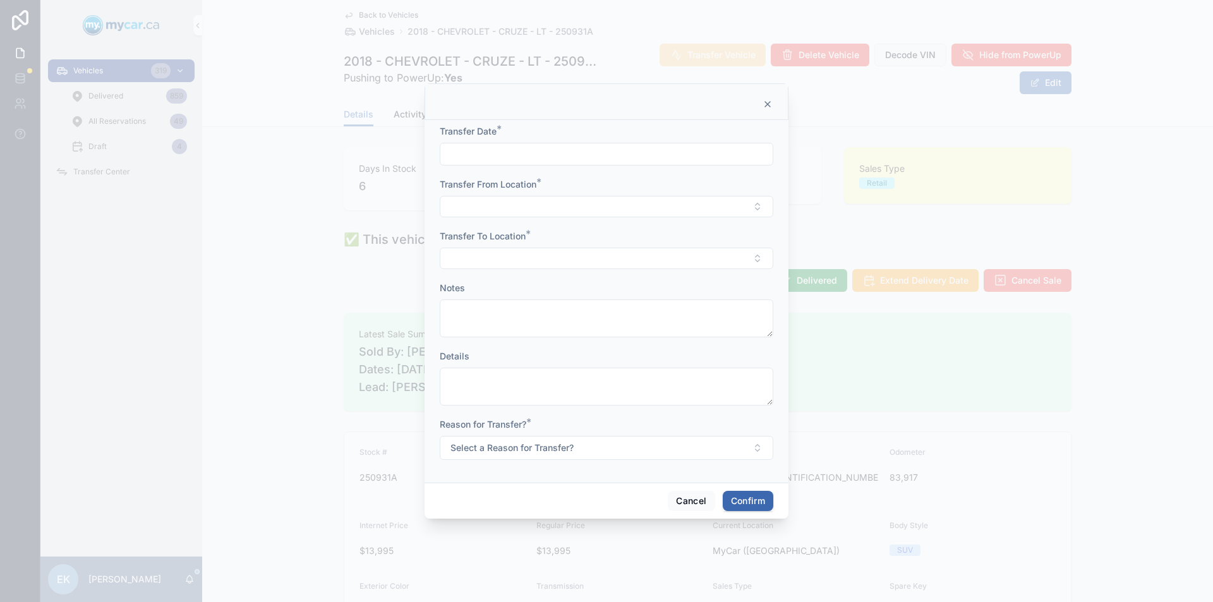
click at [520, 152] on input "text" at bounding box center [606, 154] width 332 height 18
click at [608, 285] on button "8" at bounding box center [606, 285] width 23 height 23
type input "*********"
click at [468, 213] on button "Select Button" at bounding box center [606, 206] width 333 height 21
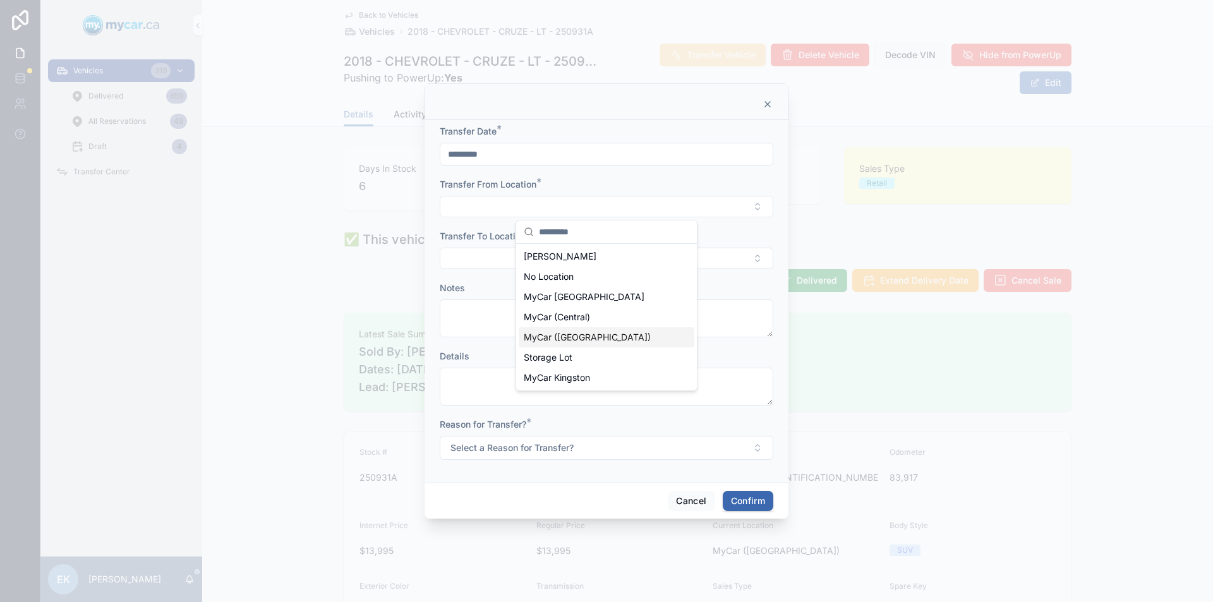
click at [553, 337] on span "MyCar ([GEOGRAPHIC_DATA])" at bounding box center [587, 337] width 127 height 13
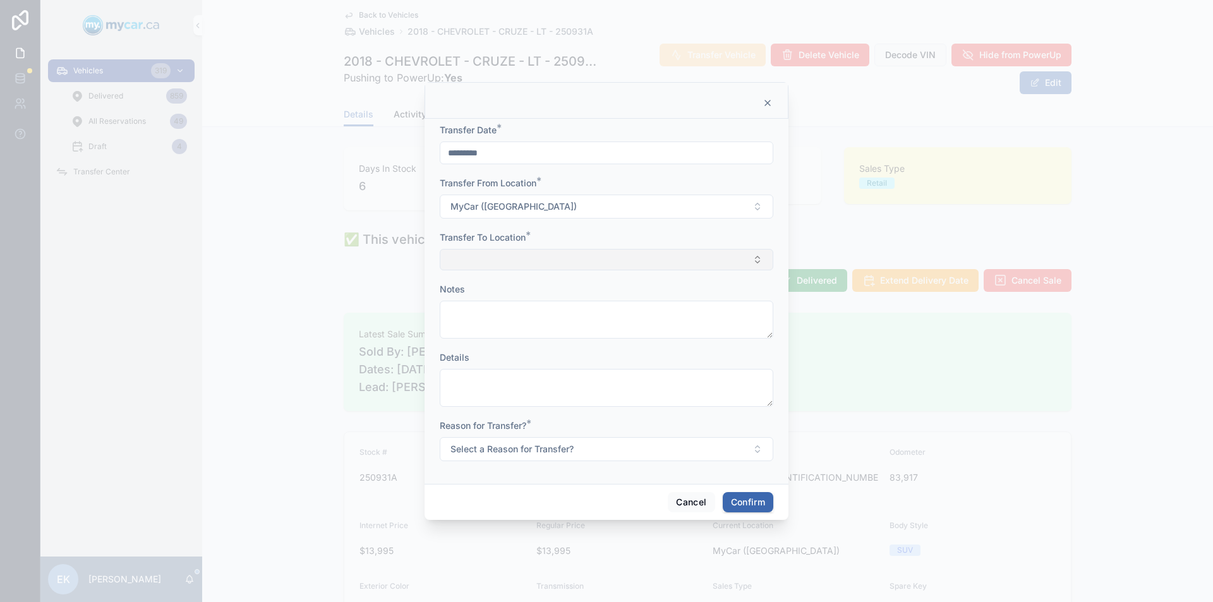
click at [477, 259] on button "Select Button" at bounding box center [606, 259] width 333 height 21
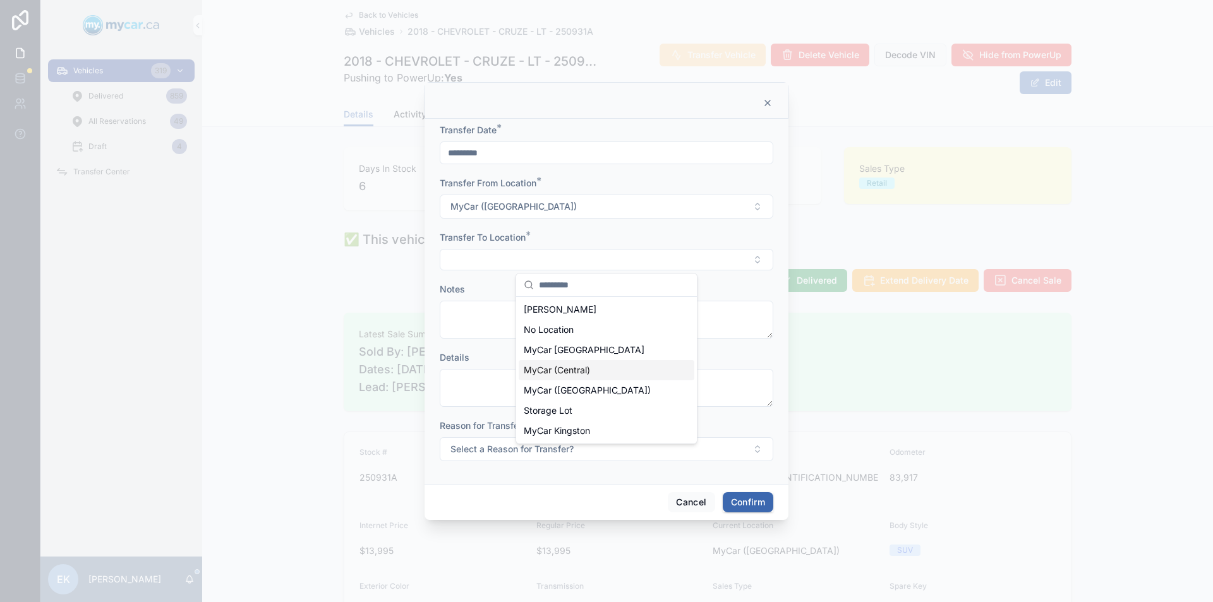
click at [555, 368] on span "MyCar (Central)" at bounding box center [557, 370] width 66 height 13
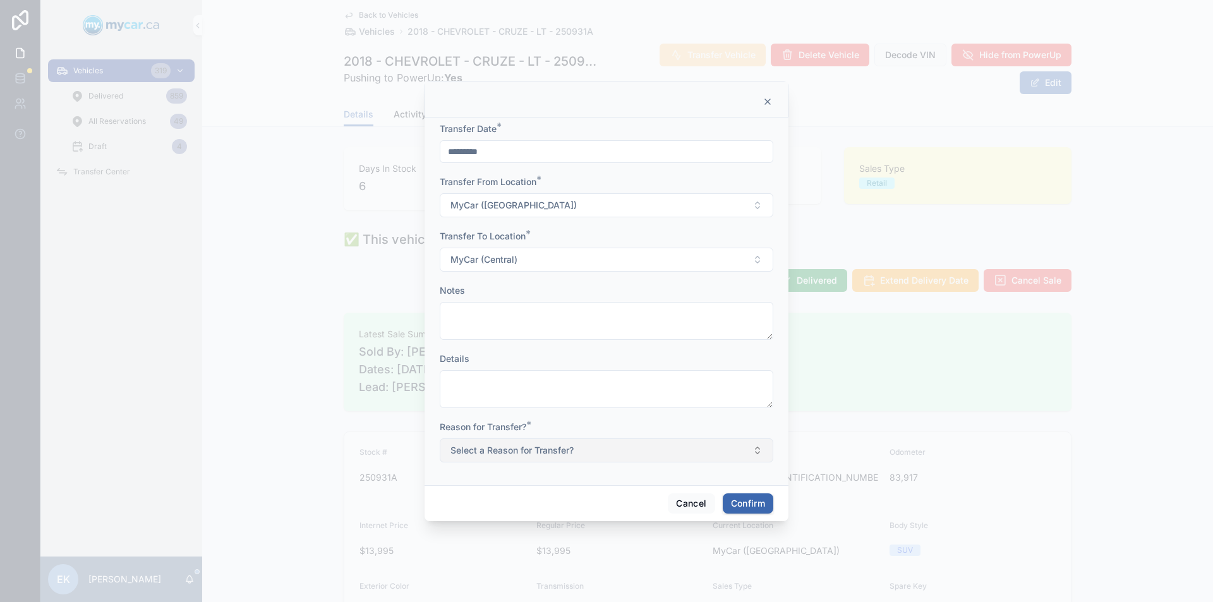
click at [642, 452] on button "Select a Reason for Transfer?" at bounding box center [606, 450] width 333 height 24
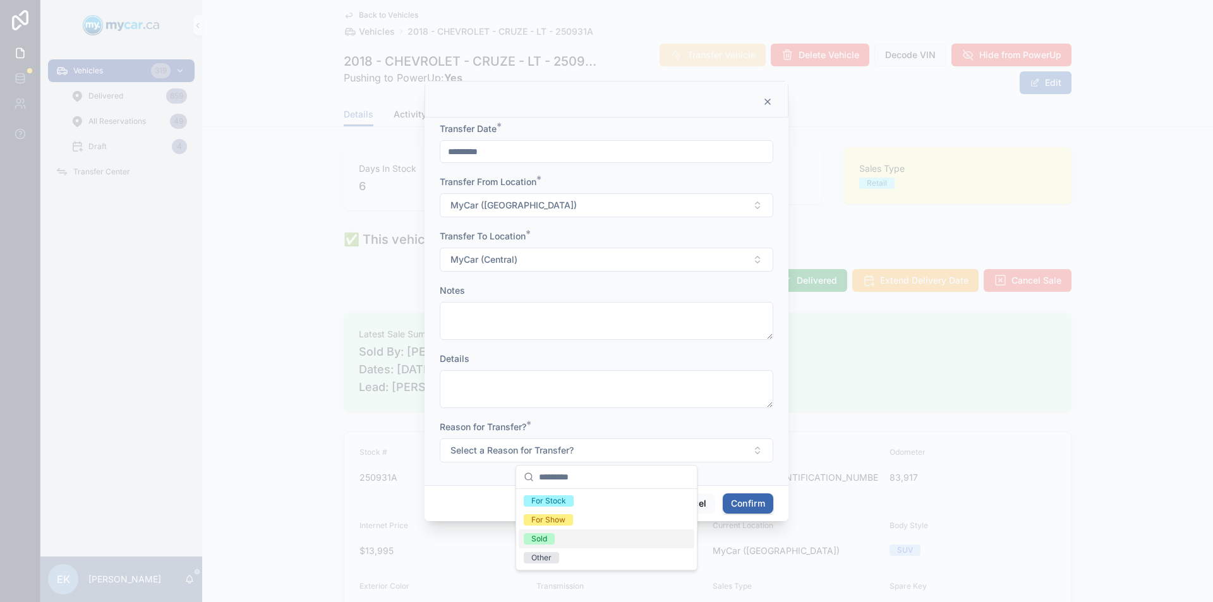
click at [537, 539] on div "Sold" at bounding box center [539, 538] width 16 height 11
click at [736, 500] on button "Confirm" at bounding box center [748, 503] width 51 height 20
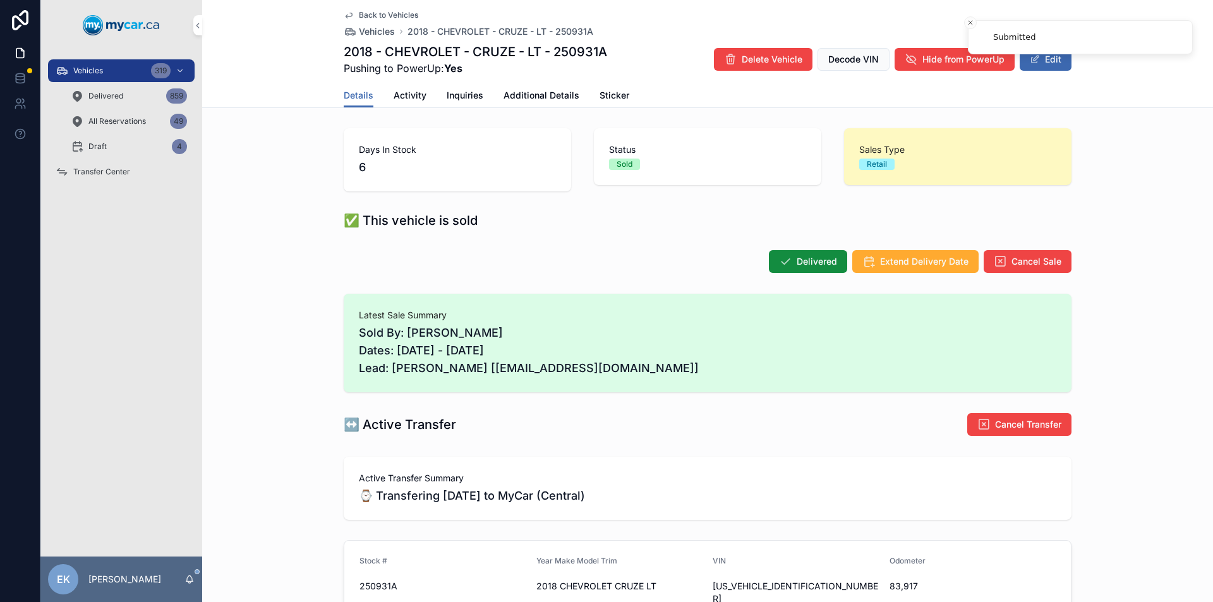
click at [93, 171] on span "Transfer Center" at bounding box center [101, 172] width 57 height 10
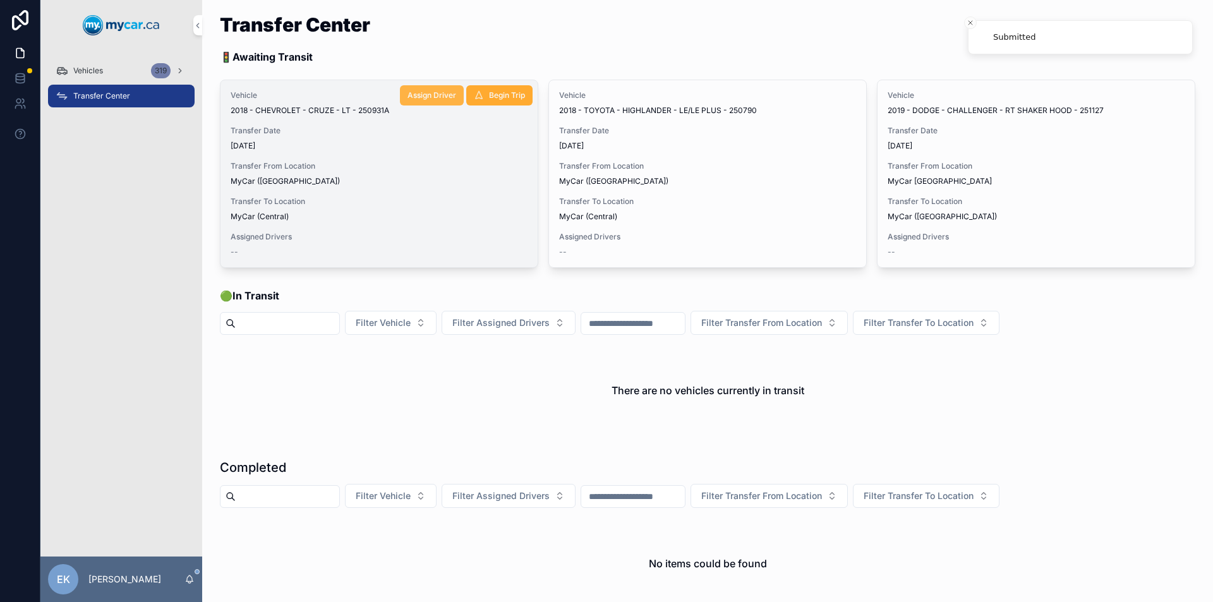
click at [422, 95] on span "Assign Driver" at bounding box center [431, 95] width 49 height 10
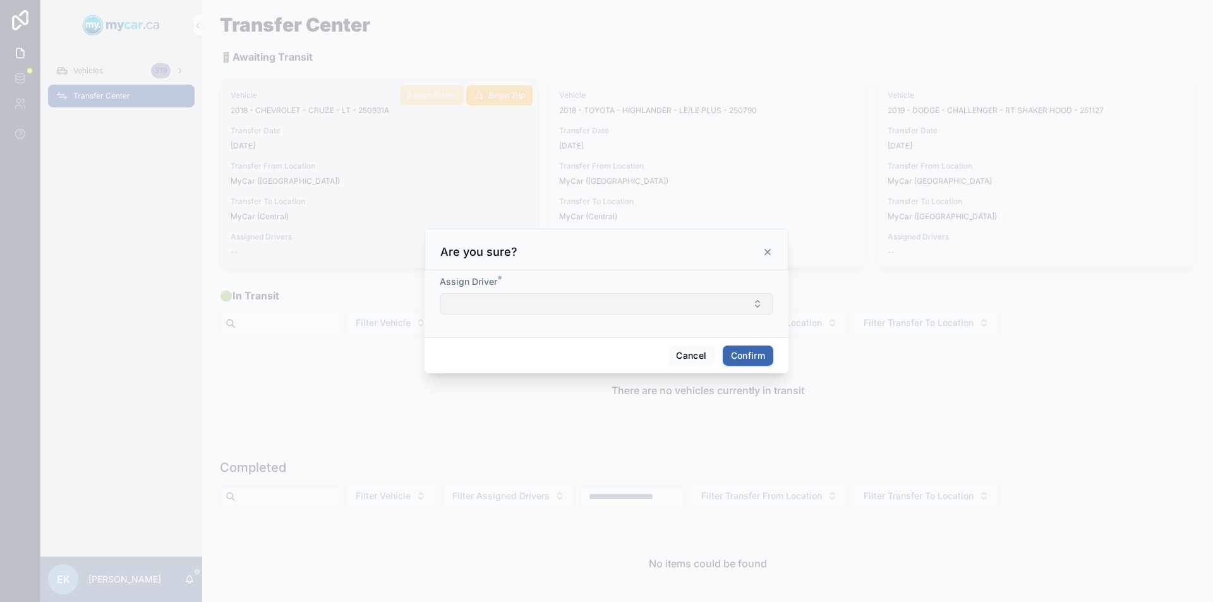
click at [595, 302] on button "Select Button" at bounding box center [606, 303] width 333 height 21
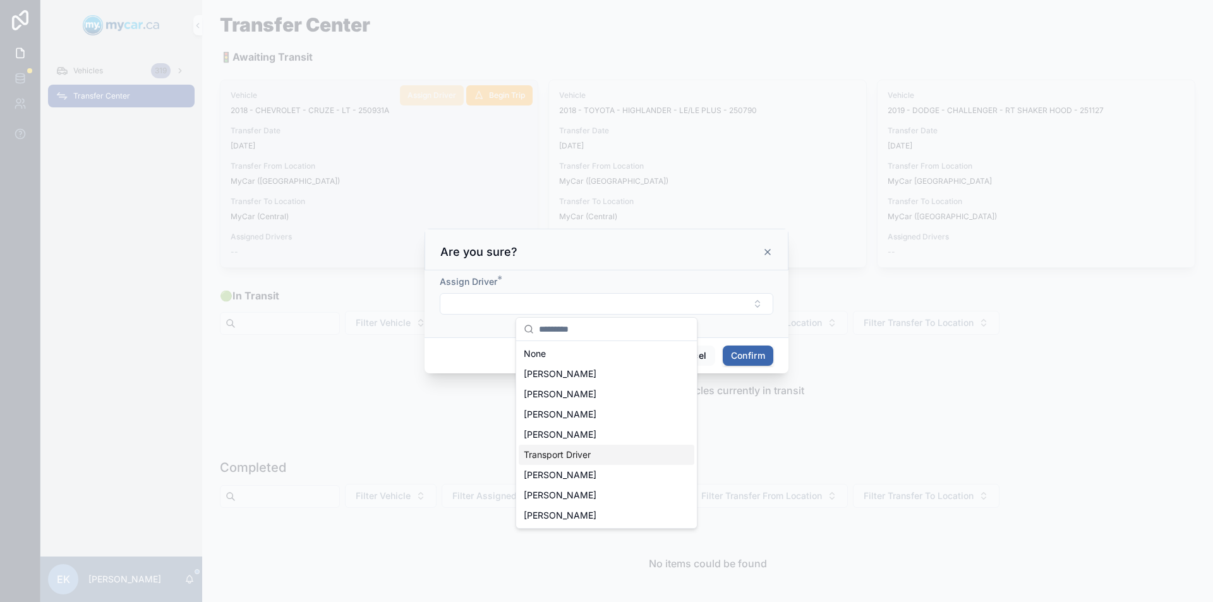
click at [567, 455] on span "Transport Driver" at bounding box center [557, 454] width 67 height 13
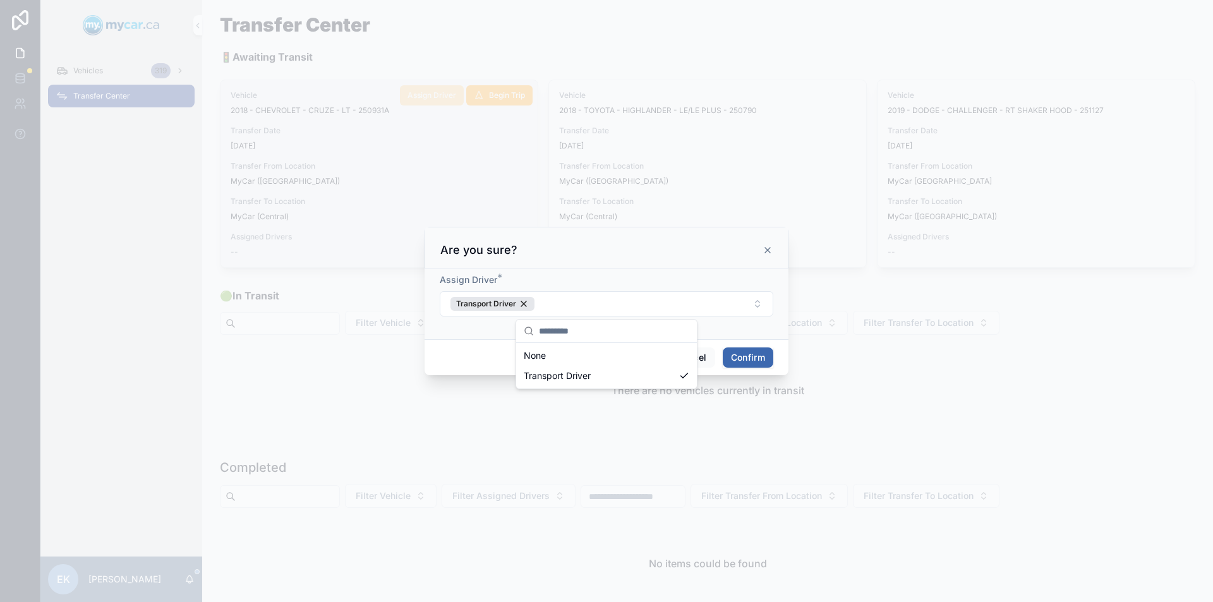
click at [743, 357] on button "Confirm" at bounding box center [748, 357] width 51 height 20
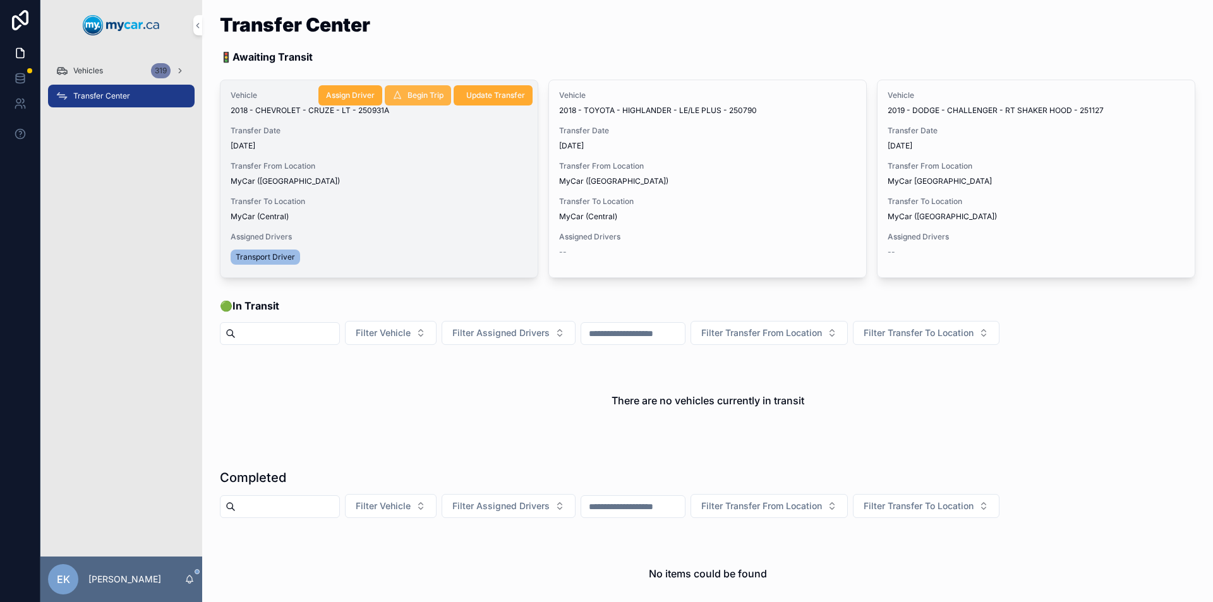
click at [409, 93] on span "Begin Trip" at bounding box center [425, 95] width 36 height 10
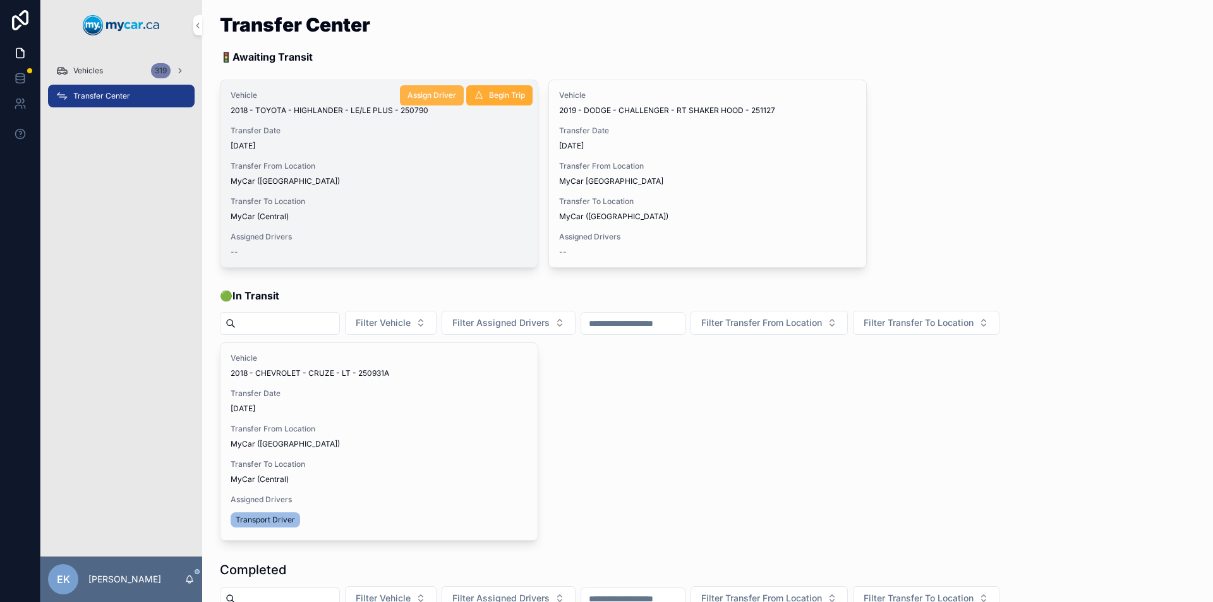
click at [423, 94] on span "Assign Driver" at bounding box center [431, 95] width 49 height 10
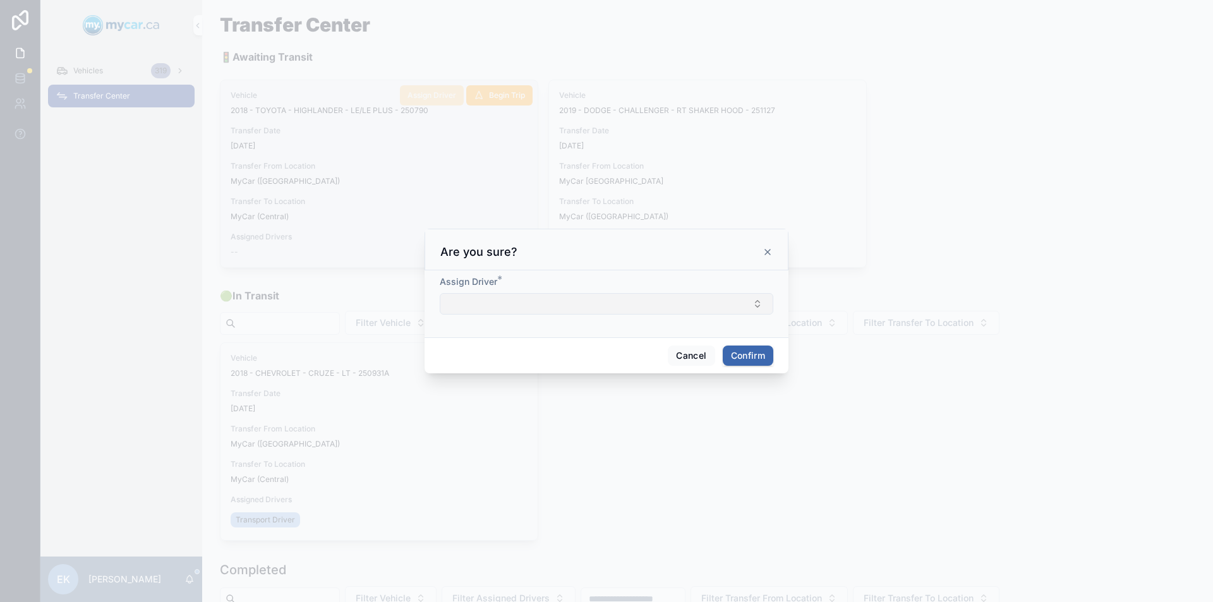
click at [507, 301] on button "Select Button" at bounding box center [606, 303] width 333 height 21
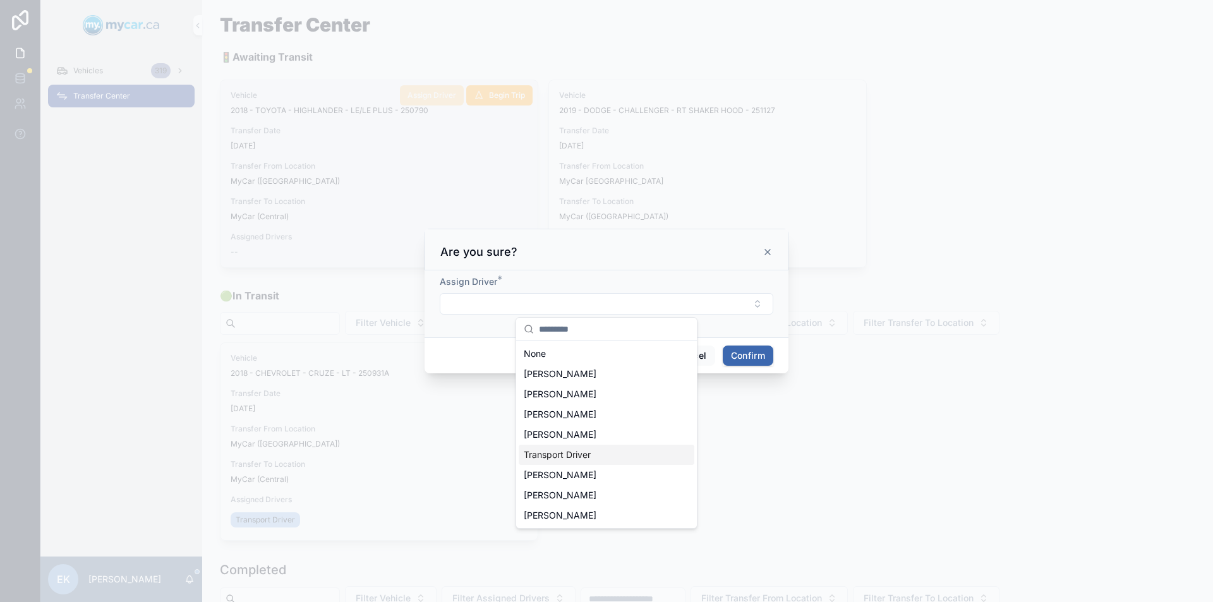
click at [555, 457] on span "Transport Driver" at bounding box center [557, 454] width 67 height 13
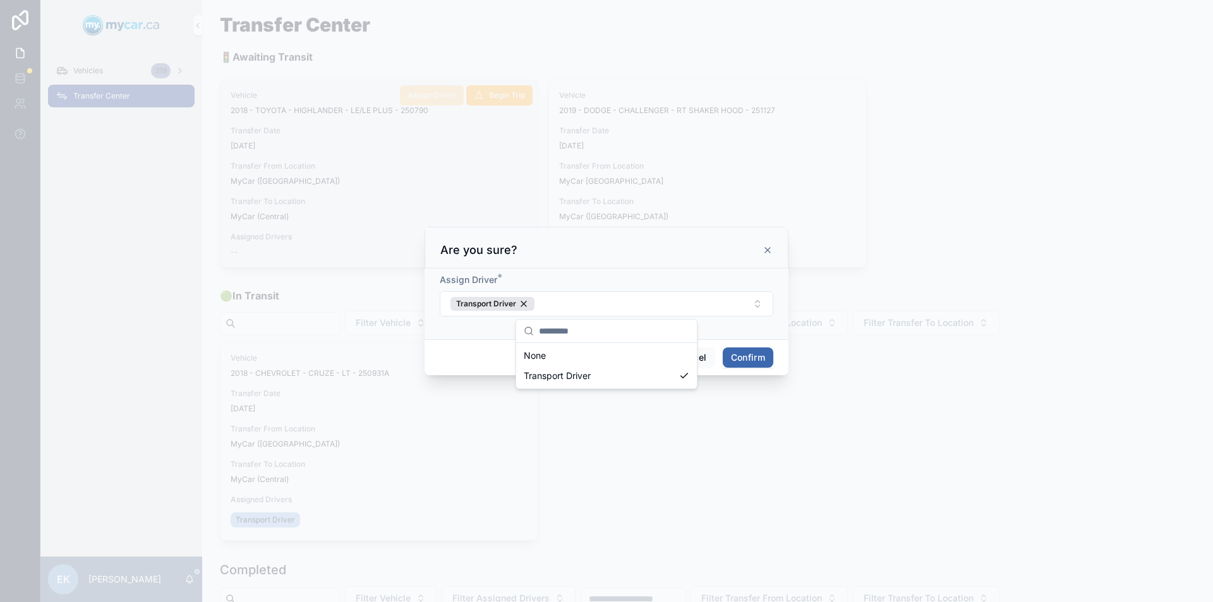
click at [746, 361] on button "Confirm" at bounding box center [748, 357] width 51 height 20
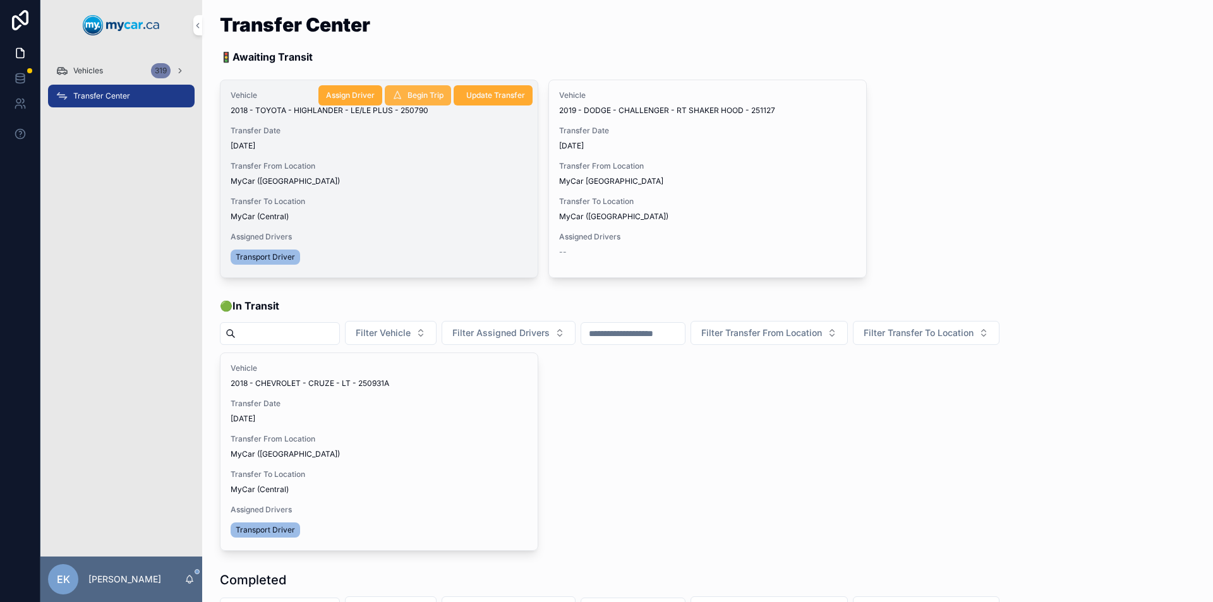
click at [415, 90] on span "Begin Trip" at bounding box center [425, 95] width 36 height 10
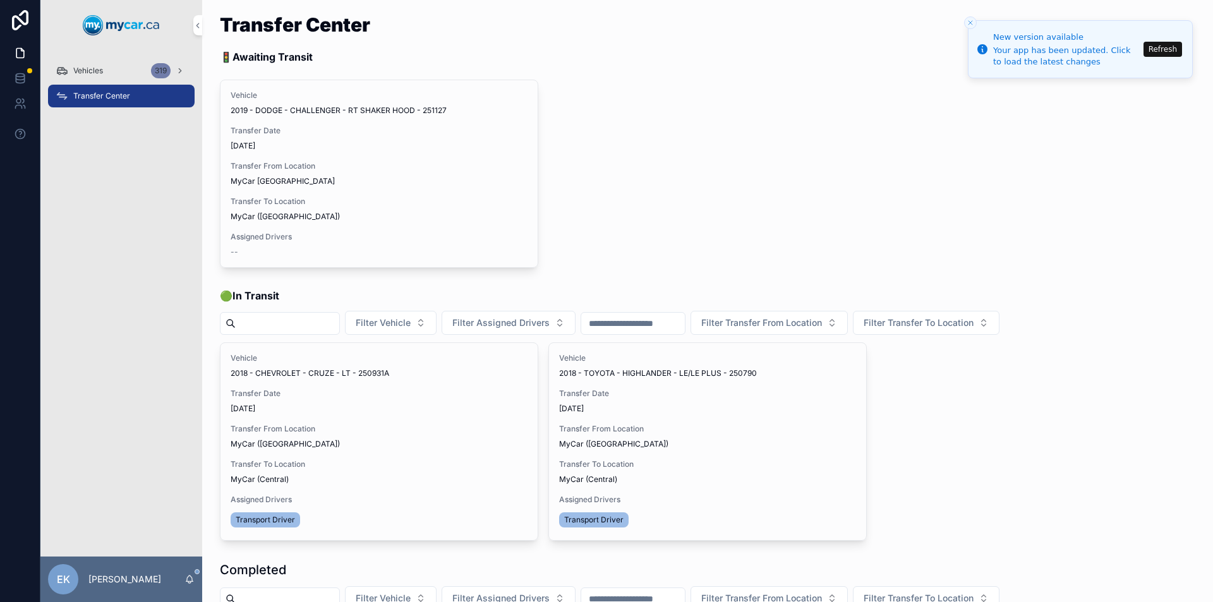
click at [1171, 53] on button "Refresh" at bounding box center [1162, 49] width 39 height 15
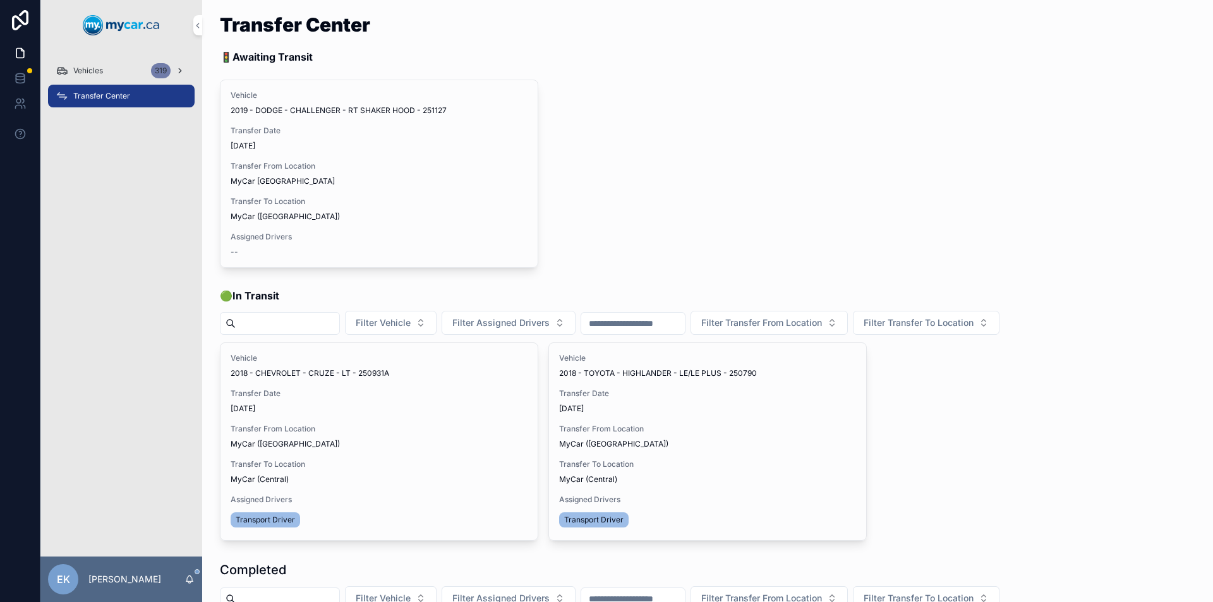
click at [82, 68] on span "Vehicles" at bounding box center [88, 71] width 30 height 10
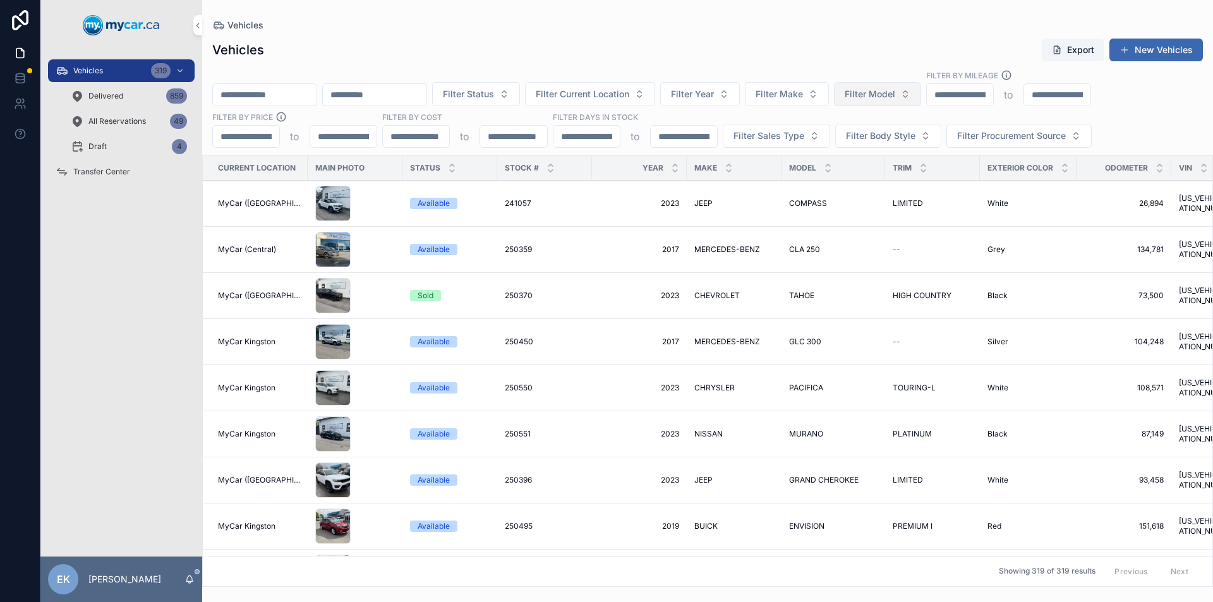
click at [921, 95] on button "Filter Model" at bounding box center [877, 94] width 87 height 24
type input "***"
click at [888, 143] on div "CIVIC" at bounding box center [941, 145] width 176 height 20
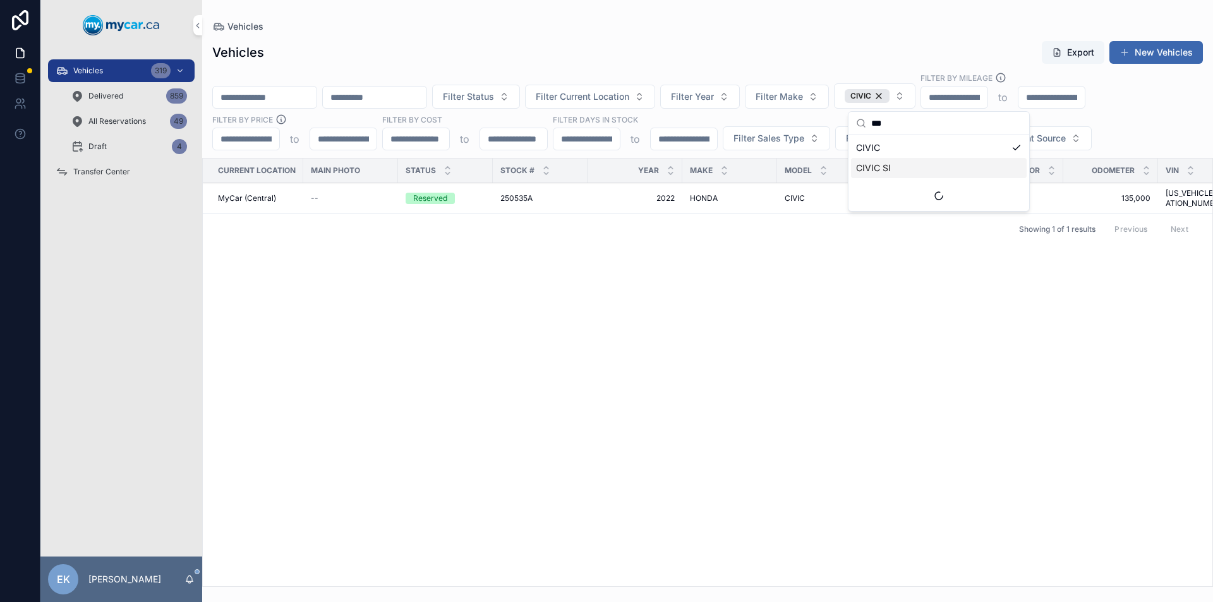
click at [875, 167] on span "CIVIC SI" at bounding box center [873, 168] width 35 height 13
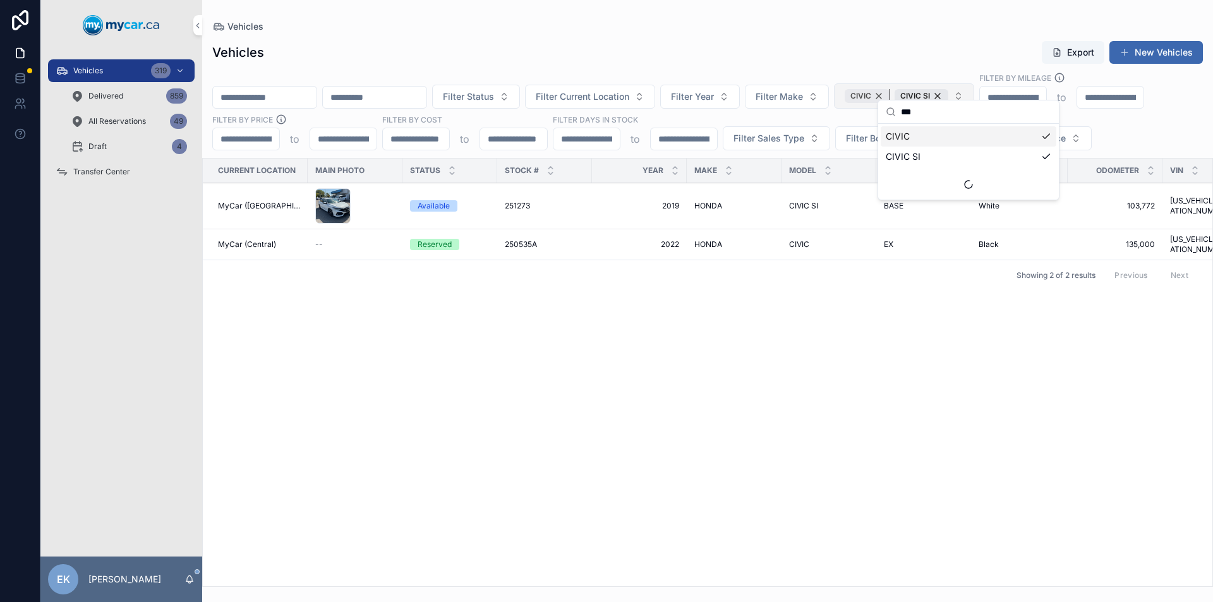
click at [889, 89] on div "CIVIC" at bounding box center [866, 96] width 45 height 14
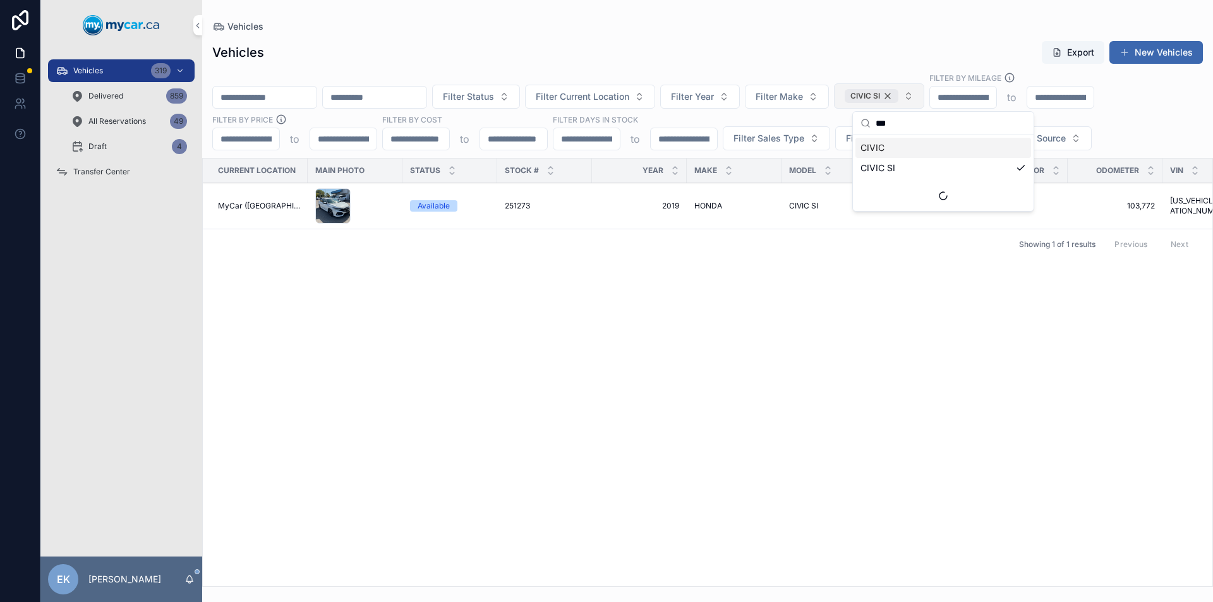
click at [898, 93] on div "CIVIC SI" at bounding box center [871, 96] width 54 height 14
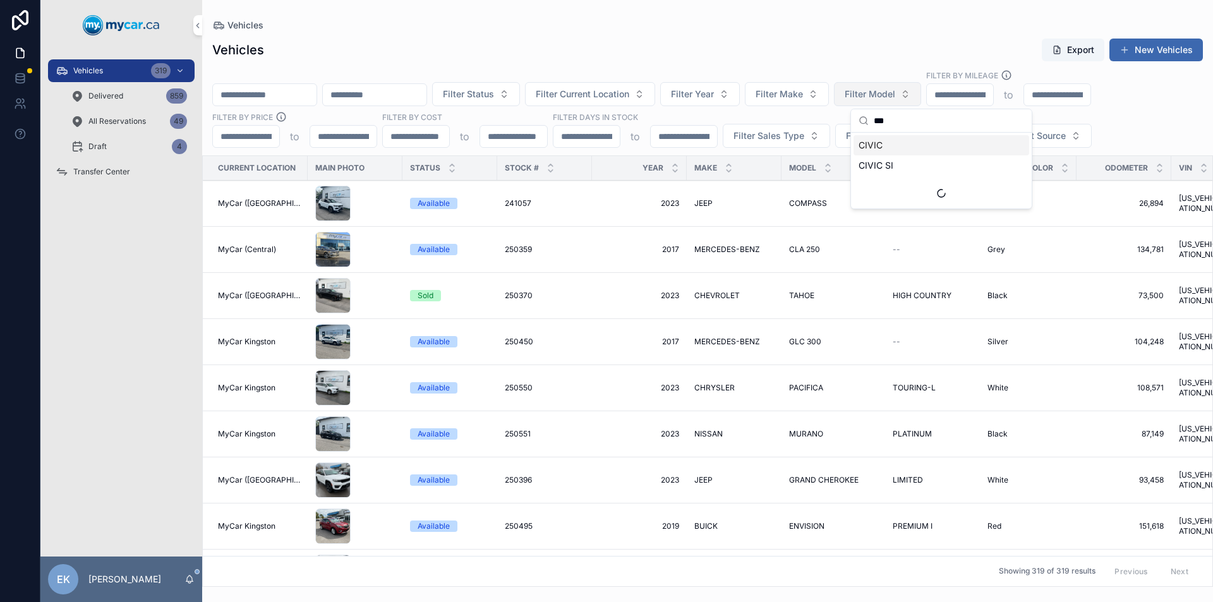
click at [106, 214] on div "Vehicles 319 Delivered 859 All Reservations 49 Draft 4 Transfer Center" at bounding box center [121, 304] width 162 height 506
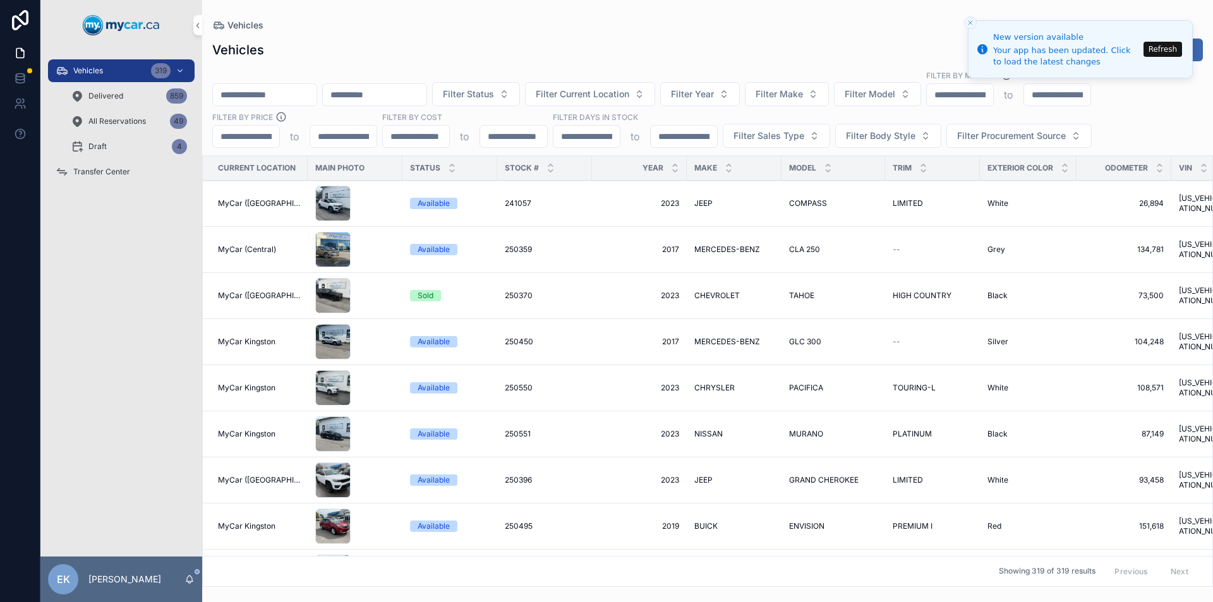
click at [1163, 45] on button "Refresh" at bounding box center [1162, 49] width 39 height 15
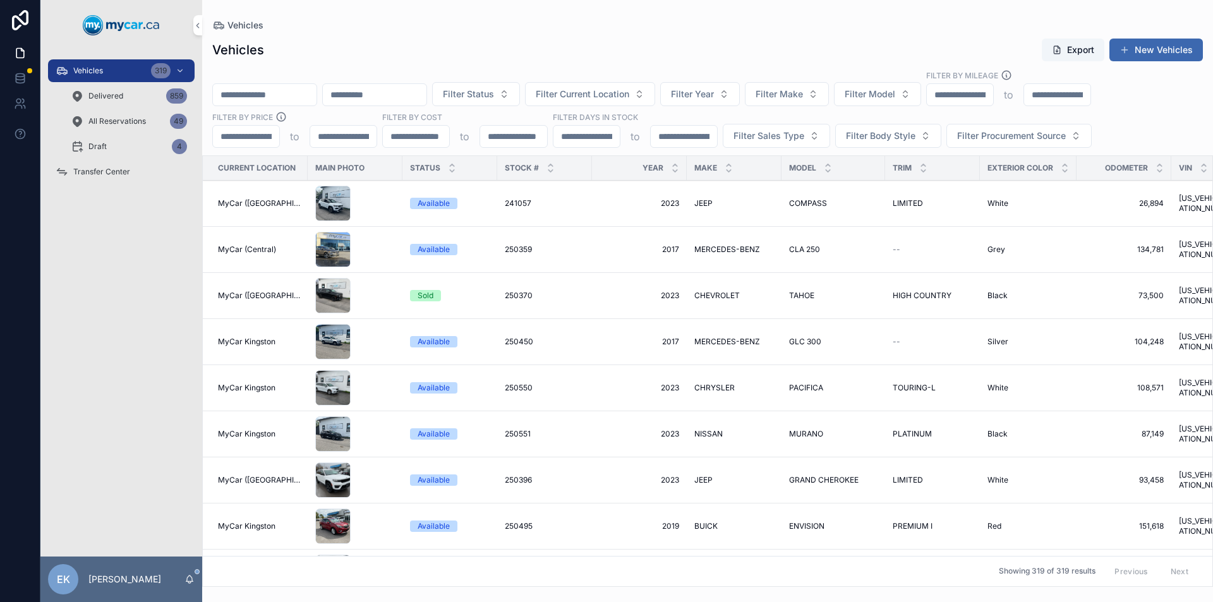
click at [94, 172] on span "Transfer Center" at bounding box center [101, 172] width 57 height 10
